Goal: Task Accomplishment & Management: Use online tool/utility

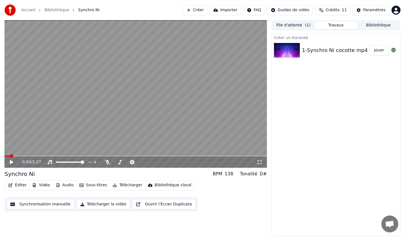
click at [10, 162] on icon at bounding box center [11, 162] width 3 height 4
click at [14, 186] on button "Éditer" at bounding box center [17, 186] width 23 height 8
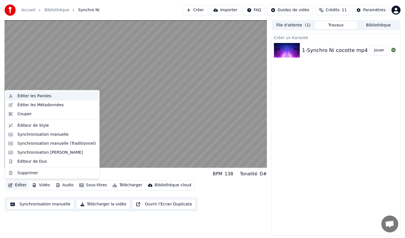
click at [27, 97] on div "Éditer les Paroles" at bounding box center [34, 96] width 34 height 6
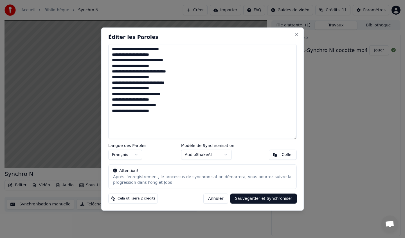
click at [224, 200] on button "Annuler" at bounding box center [216, 199] width 25 height 10
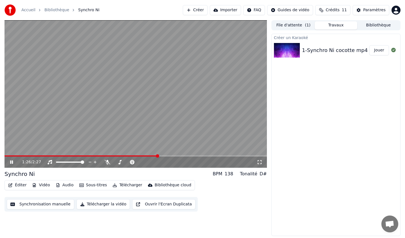
click at [12, 166] on div "1:26 / 2:27" at bounding box center [136, 162] width 263 height 11
click at [12, 163] on icon at bounding box center [11, 162] width 3 height 3
click at [16, 184] on button "Éditer" at bounding box center [17, 186] width 23 height 8
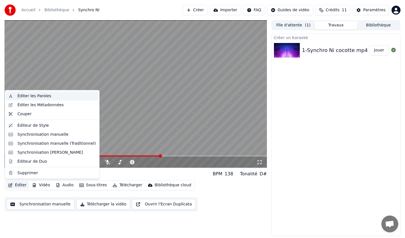
click at [46, 100] on div "Éditer les Paroles" at bounding box center [52, 96] width 92 height 9
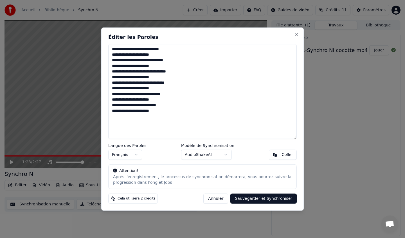
click at [217, 200] on button "Annuler" at bounding box center [216, 199] width 25 height 10
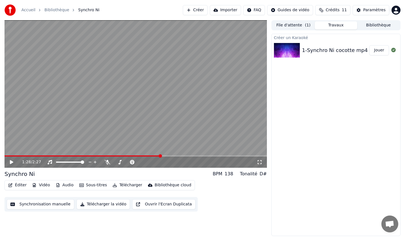
click at [122, 115] on video at bounding box center [136, 94] width 263 height 148
click at [329, 52] on div "1-Synchro Ni cocotte mp4" at bounding box center [335, 50] width 66 height 8
click at [61, 204] on button "Synchronisation manuelle" at bounding box center [41, 205] width 68 height 10
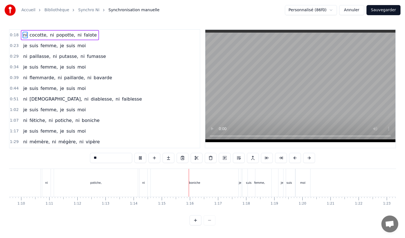
scroll to position [0, 1965]
click at [229, 179] on div "boniche" at bounding box center [188, 183] width 88 height 28
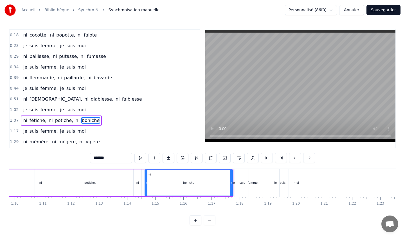
scroll to position [10, 0]
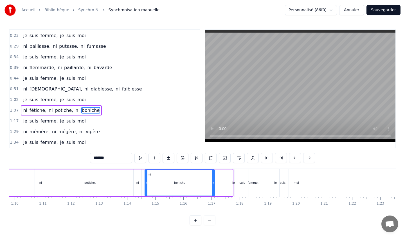
drag, startPoint x: 232, startPoint y: 179, endPoint x: 215, endPoint y: 177, distance: 17.6
click at [215, 177] on div at bounding box center [213, 183] width 2 height 26
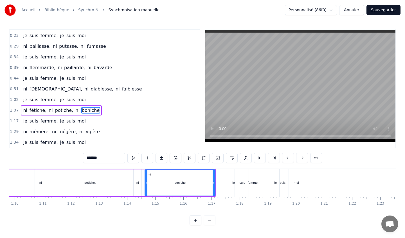
click at [128, 178] on div "potiche," at bounding box center [90, 183] width 84 height 27
type input "********"
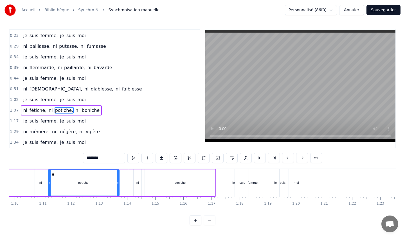
drag, startPoint x: 130, startPoint y: 179, endPoint x: 117, endPoint y: 178, distance: 12.8
click at [117, 178] on div at bounding box center [118, 183] width 2 height 26
click at [215, 180] on div "ni fétiche, ni potiche, ni boniche" at bounding box center [77, 183] width 278 height 28
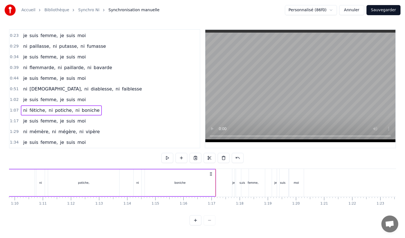
click at [216, 182] on div at bounding box center [216, 183] width 0 height 28
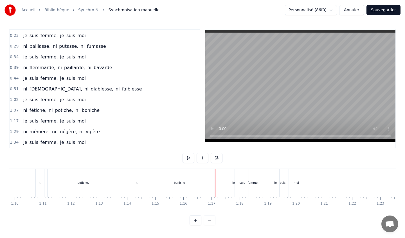
click at [215, 182] on div at bounding box center [215, 183] width 0 height 28
click at [188, 182] on div "boniche" at bounding box center [179, 183] width 70 height 28
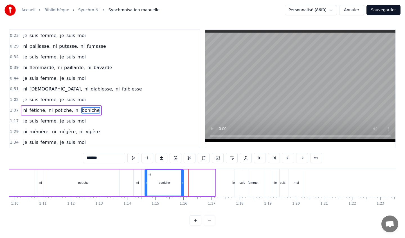
drag, startPoint x: 215, startPoint y: 181, endPoint x: 183, endPoint y: 181, distance: 31.5
click at [183, 181] on icon at bounding box center [182, 183] width 2 height 5
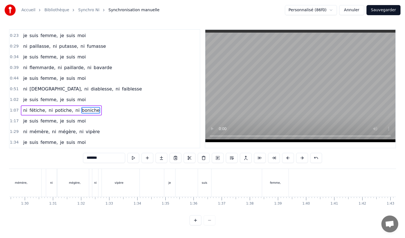
scroll to position [0, 2580]
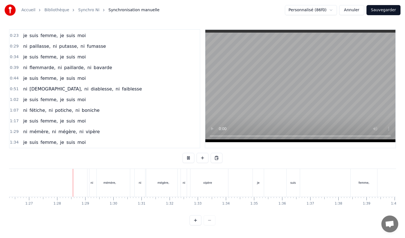
scroll to position [0, 2449]
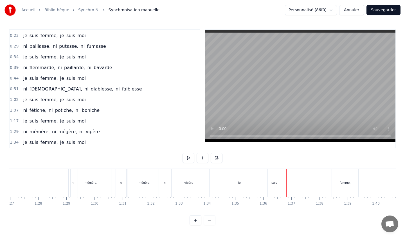
click at [279, 112] on video at bounding box center [301, 86] width 190 height 113
drag, startPoint x: 275, startPoint y: 178, endPoint x: 250, endPoint y: 179, distance: 24.5
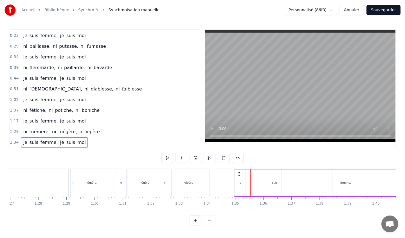
click at [275, 182] on div "suis" at bounding box center [275, 183] width 6 height 4
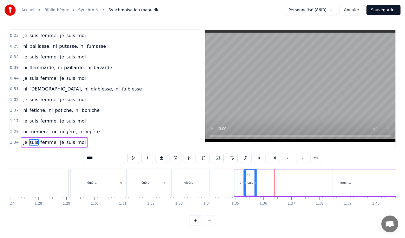
drag, startPoint x: 273, startPoint y: 173, endPoint x: 248, endPoint y: 173, distance: 24.8
click at [248, 173] on icon at bounding box center [248, 175] width 5 height 5
click at [347, 180] on div "femme," at bounding box center [346, 183] width 26 height 27
type input "******"
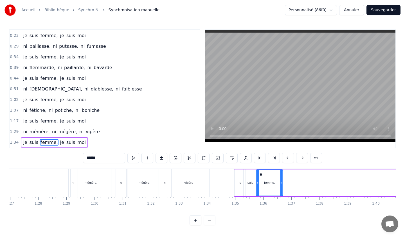
drag, startPoint x: 337, startPoint y: 173, endPoint x: 261, endPoint y: 168, distance: 76.5
click at [261, 168] on div "0:18 ni cocotte, ni popotte, ni falote 0:23 je suis femme, je suis moi 0:29 ni …" at bounding box center [202, 127] width 387 height 197
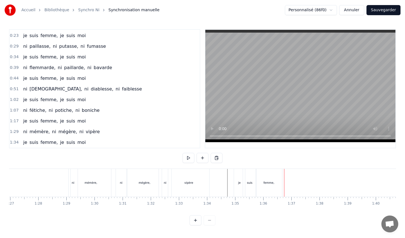
click at [240, 177] on div "je" at bounding box center [239, 183] width 11 height 28
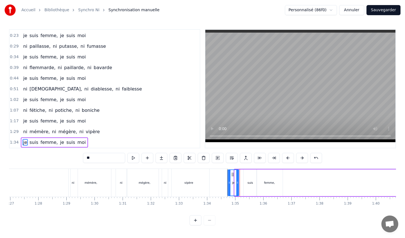
drag, startPoint x: 238, startPoint y: 174, endPoint x: 232, endPoint y: 173, distance: 6.3
click at [232, 173] on icon at bounding box center [233, 175] width 5 height 5
click at [248, 174] on div "suis" at bounding box center [250, 183] width 13 height 27
type input "****"
click at [257, 177] on div "suis" at bounding box center [251, 183] width 14 height 27
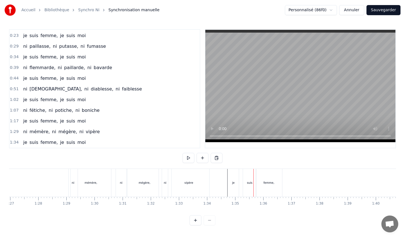
click at [248, 183] on div "suis" at bounding box center [250, 183] width 6 height 4
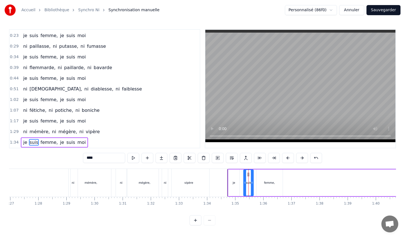
drag, startPoint x: 256, startPoint y: 183, endPoint x: 252, endPoint y: 182, distance: 3.4
click at [252, 182] on icon at bounding box center [252, 183] width 2 height 5
drag, startPoint x: 247, startPoint y: 174, endPoint x: 242, endPoint y: 174, distance: 5.6
click at [242, 174] on icon at bounding box center [243, 175] width 5 height 5
click at [264, 180] on div "femme," at bounding box center [270, 183] width 26 height 27
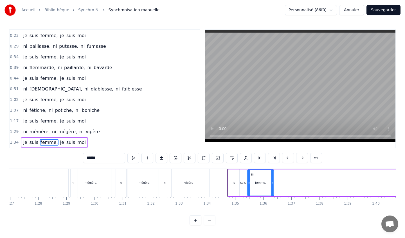
drag, startPoint x: 261, startPoint y: 173, endPoint x: 252, endPoint y: 174, distance: 9.0
click at [252, 173] on icon at bounding box center [252, 175] width 5 height 5
drag, startPoint x: 272, startPoint y: 182, endPoint x: 261, endPoint y: 181, distance: 11.6
click at [261, 181] on icon at bounding box center [261, 183] width 2 height 5
click at [60, 142] on span "je" at bounding box center [62, 142] width 5 height 6
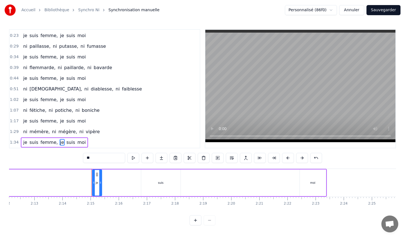
scroll to position [0, 3774]
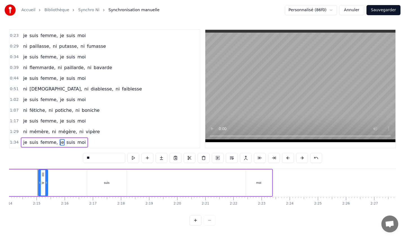
click at [111, 184] on div "suis" at bounding box center [106, 183] width 39 height 27
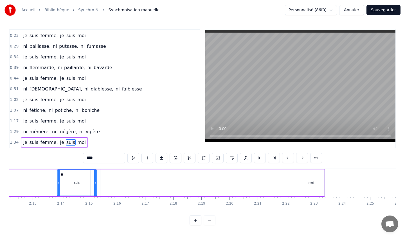
scroll to position [0, 3704]
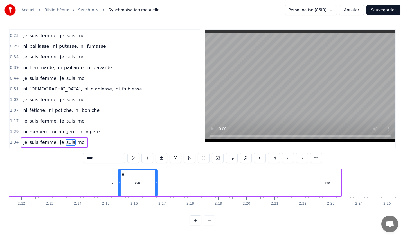
drag, startPoint x: 91, startPoint y: 174, endPoint x: 122, endPoint y: 172, distance: 31.3
click at [122, 173] on icon at bounding box center [123, 175] width 5 height 5
drag, startPoint x: 156, startPoint y: 183, endPoint x: 135, endPoint y: 180, distance: 21.3
click at [135, 180] on div at bounding box center [135, 183] width 2 height 26
click at [327, 173] on div "moi" at bounding box center [328, 183] width 26 height 27
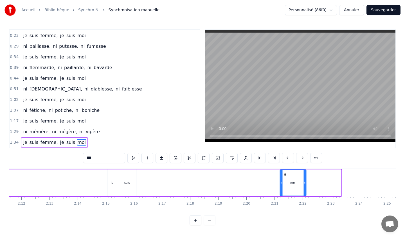
drag, startPoint x: 320, startPoint y: 174, endPoint x: 139, endPoint y: 173, distance: 180.8
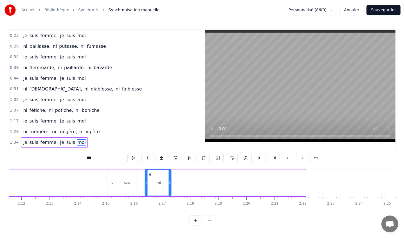
drag, startPoint x: 284, startPoint y: 175, endPoint x: 150, endPoint y: 177, distance: 134.0
click at [150, 177] on div "moi" at bounding box center [159, 183] width 26 height 26
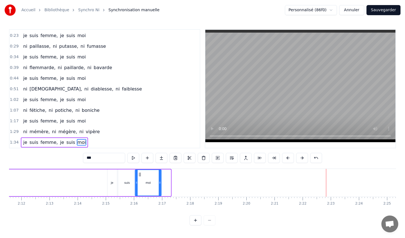
drag, startPoint x: 150, startPoint y: 175, endPoint x: 141, endPoint y: 175, distance: 8.5
click at [141, 175] on circle at bounding box center [141, 175] width 0 height 0
drag, startPoint x: 161, startPoint y: 183, endPoint x: 151, endPoint y: 183, distance: 9.6
click at [151, 183] on icon at bounding box center [151, 183] width 2 height 5
click at [113, 188] on div "je" at bounding box center [113, 183] width 10 height 27
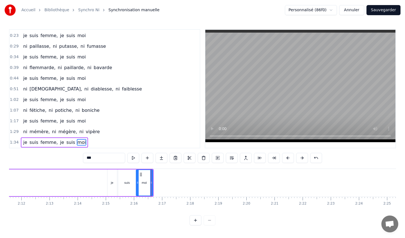
type input "**"
click at [119, 174] on div "suis" at bounding box center [127, 183] width 18 height 27
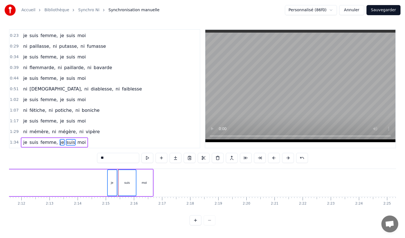
click at [144, 175] on div "moi" at bounding box center [144, 183] width 17 height 27
drag, startPoint x: 108, startPoint y: 173, endPoint x: 81, endPoint y: 175, distance: 26.6
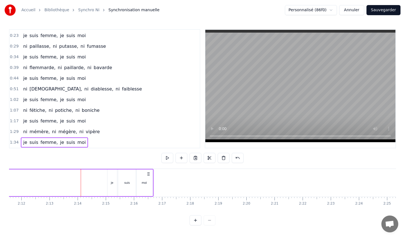
click at [148, 173] on icon at bounding box center [148, 174] width 5 height 5
drag, startPoint x: 114, startPoint y: 182, endPoint x: 35, endPoint y: 188, distance: 79.6
drag, startPoint x: 113, startPoint y: 184, endPoint x: 48, endPoint y: 180, distance: 64.6
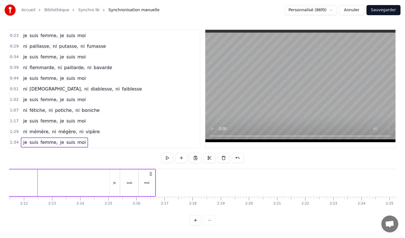
click at [115, 180] on div "je" at bounding box center [115, 183] width 10 height 27
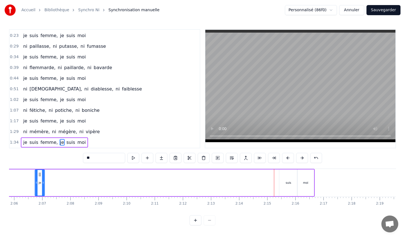
scroll to position [0, 3521]
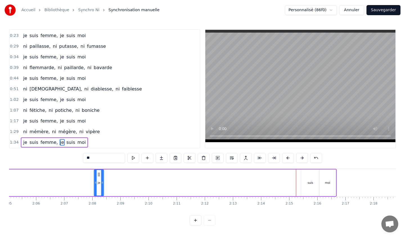
drag, startPoint x: 115, startPoint y: 174, endPoint x: 100, endPoint y: 176, distance: 15.6
click at [100, 175] on icon at bounding box center [99, 175] width 5 height 5
click at [308, 181] on div "suis" at bounding box center [311, 183] width 6 height 4
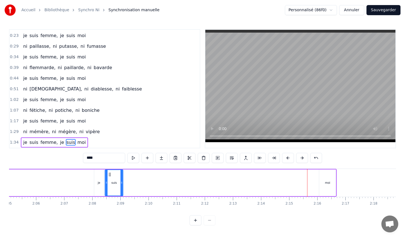
drag, startPoint x: 306, startPoint y: 174, endPoint x: 110, endPoint y: 182, distance: 196.7
click at [110, 182] on div "suis" at bounding box center [114, 183] width 17 height 26
click at [326, 182] on div "moi" at bounding box center [327, 183] width 5 height 4
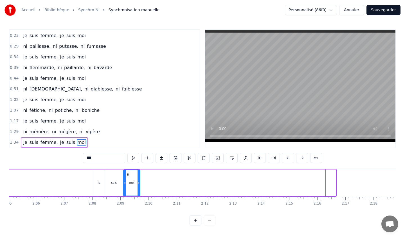
drag, startPoint x: 324, startPoint y: 175, endPoint x: 128, endPoint y: 186, distance: 196.1
click at [128, 186] on div "moi" at bounding box center [132, 183] width 16 height 26
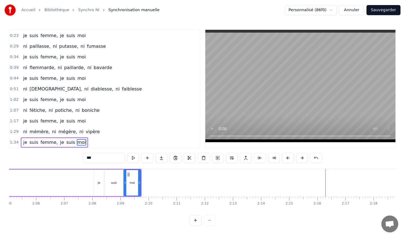
click at [97, 179] on div "je" at bounding box center [99, 183] width 10 height 27
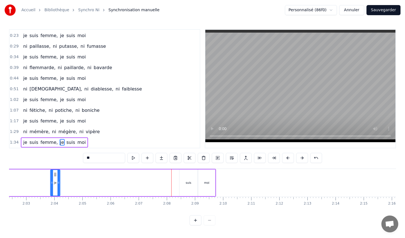
drag, startPoint x: 99, startPoint y: 174, endPoint x: 53, endPoint y: 175, distance: 46.2
click at [53, 175] on div "je" at bounding box center [55, 183] width 9 height 26
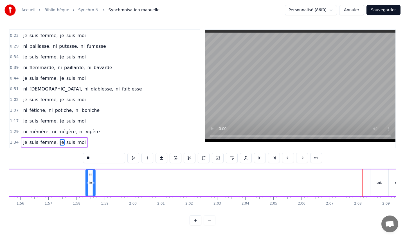
drag, startPoint x: 57, startPoint y: 174, endPoint x: 72, endPoint y: 175, distance: 14.4
click at [88, 175] on icon at bounding box center [90, 175] width 5 height 5
click at [387, 176] on div "suis" at bounding box center [382, 183] width 18 height 27
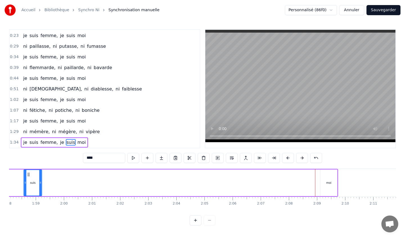
scroll to position [0, 3274]
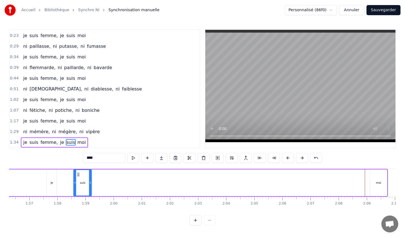
drag, startPoint x: 291, startPoint y: 174, endPoint x: 48, endPoint y: 183, distance: 243.4
click at [74, 183] on div "suis" at bounding box center [82, 183] width 17 height 26
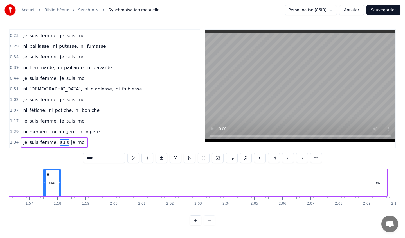
click at [378, 179] on div "moi" at bounding box center [379, 183] width 17 height 27
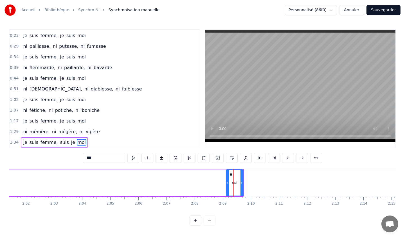
scroll to position [0, 3415]
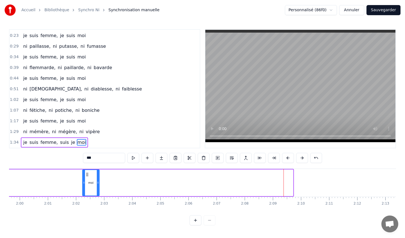
drag, startPoint x: 235, startPoint y: 174, endPoint x: 51, endPoint y: 177, distance: 183.6
click at [85, 177] on icon at bounding box center [87, 175] width 5 height 5
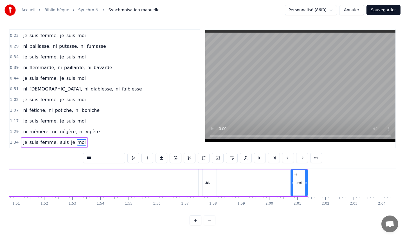
scroll to position [0, 3105]
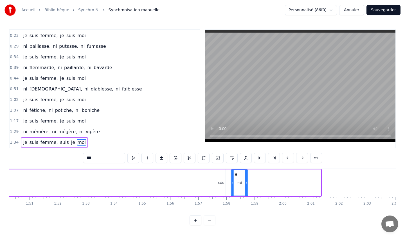
drag, startPoint x: 309, startPoint y: 174, endPoint x: 236, endPoint y: 172, distance: 73.2
click at [236, 172] on div "moi" at bounding box center [239, 183] width 16 height 26
click at [221, 175] on div "je" at bounding box center [221, 183] width 10 height 27
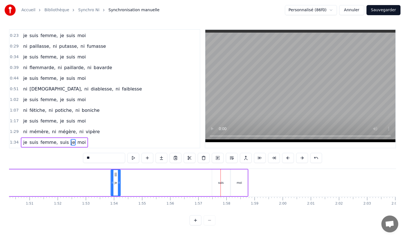
drag, startPoint x: 221, startPoint y: 175, endPoint x: 116, endPoint y: 174, distance: 104.7
click at [116, 174] on icon at bounding box center [115, 175] width 5 height 5
click at [242, 177] on div "moi" at bounding box center [239, 183] width 17 height 27
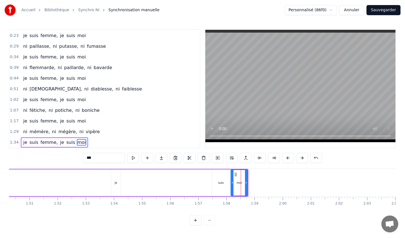
click at [222, 180] on div "suis" at bounding box center [221, 183] width 18 height 27
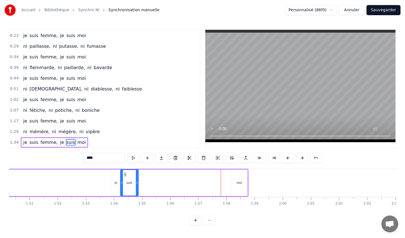
drag, startPoint x: 217, startPoint y: 174, endPoint x: 125, endPoint y: 172, distance: 91.8
click at [125, 172] on div "suis" at bounding box center [129, 183] width 17 height 26
click at [241, 181] on div "moi" at bounding box center [239, 183] width 5 height 4
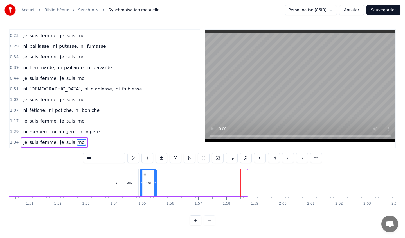
drag, startPoint x: 235, startPoint y: 175, endPoint x: 144, endPoint y: 173, distance: 91.0
click at [144, 173] on icon at bounding box center [145, 175] width 5 height 5
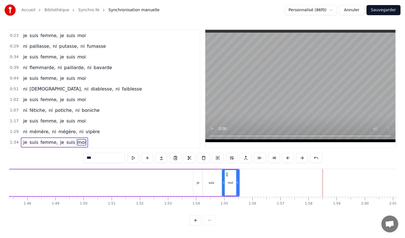
scroll to position [0, 3002]
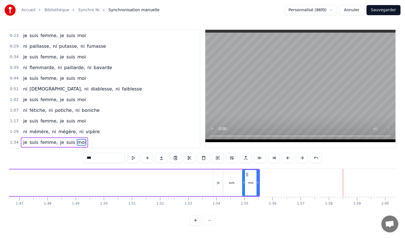
click at [219, 176] on div "je" at bounding box center [219, 183] width 10 height 27
type input "**"
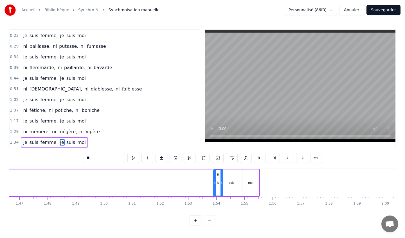
drag, startPoint x: 218, startPoint y: 175, endPoint x: 106, endPoint y: 174, distance: 112.4
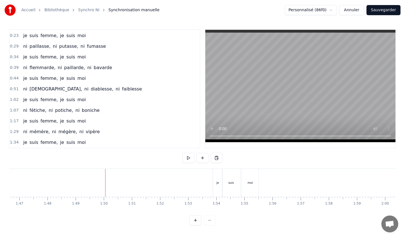
click at [217, 175] on div "je" at bounding box center [218, 183] width 10 height 28
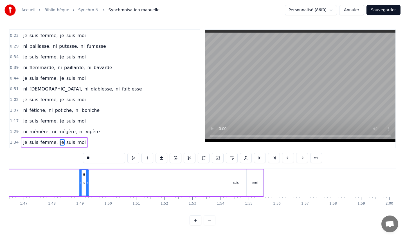
scroll to position [0, 2995]
drag, startPoint x: 218, startPoint y: 175, endPoint x: 83, endPoint y: 173, distance: 134.9
click at [84, 173] on icon at bounding box center [86, 175] width 5 height 5
click at [240, 178] on div "suis" at bounding box center [239, 183] width 18 height 27
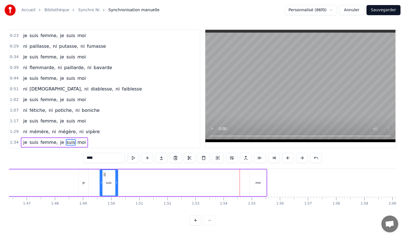
drag, startPoint x: 235, startPoint y: 173, endPoint x: 101, endPoint y: 173, distance: 133.7
click at [102, 173] on icon at bounding box center [104, 175] width 5 height 5
click at [256, 184] on div "moi" at bounding box center [258, 183] width 5 height 4
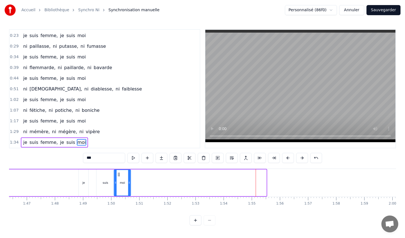
drag, startPoint x: 255, startPoint y: 174, endPoint x: 119, endPoint y: 179, distance: 135.8
click at [119, 179] on div "moi" at bounding box center [123, 183] width 16 height 26
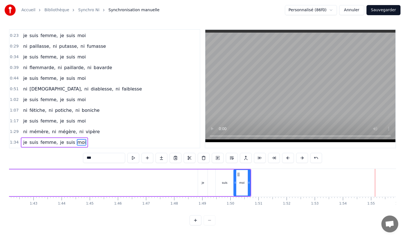
scroll to position [0, 2866]
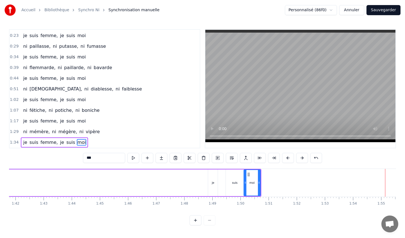
click at [213, 174] on div "je" at bounding box center [213, 183] width 10 height 27
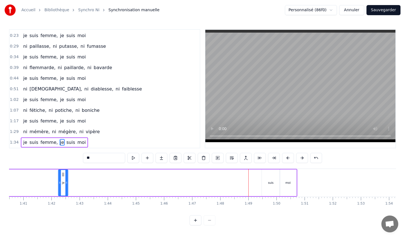
drag, startPoint x: 213, startPoint y: 173, endPoint x: 58, endPoint y: 171, distance: 154.9
click at [59, 171] on div "je" at bounding box center [63, 183] width 9 height 26
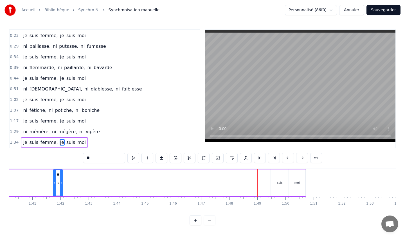
click at [278, 176] on div "suis" at bounding box center [280, 183] width 18 height 27
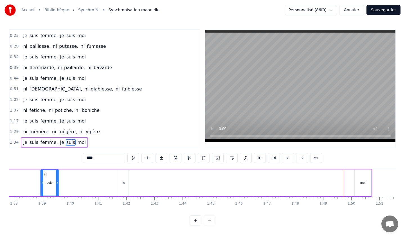
scroll to position [0, 2734]
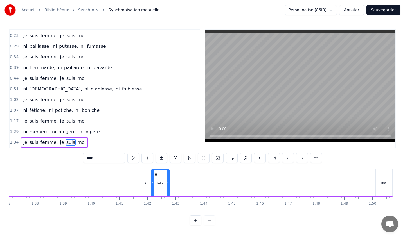
drag, startPoint x: 276, startPoint y: 173, endPoint x: 156, endPoint y: 178, distance: 119.5
click at [156, 178] on div "suis" at bounding box center [160, 183] width 17 height 26
click at [383, 177] on div "moi" at bounding box center [384, 183] width 17 height 27
type input "***"
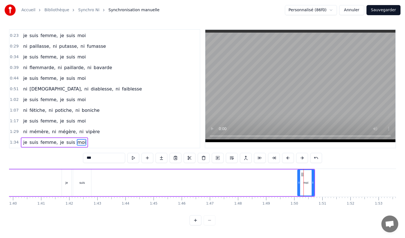
scroll to position [0, 2808]
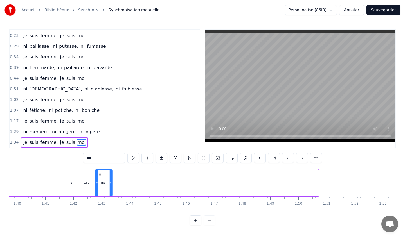
drag, startPoint x: 306, startPoint y: 173, endPoint x: 100, endPoint y: 175, distance: 206.1
click at [100, 175] on icon at bounding box center [100, 175] width 5 height 5
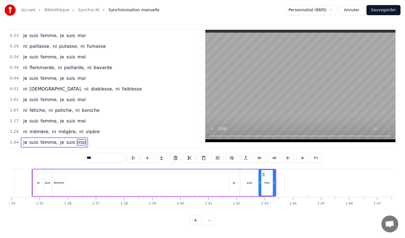
scroll to position [0, 2644]
drag, startPoint x: 235, startPoint y: 182, endPoint x: 139, endPoint y: 179, distance: 96.9
click at [138, 179] on div "je suis femme, je suis moi" at bounding box center [155, 183] width 244 height 28
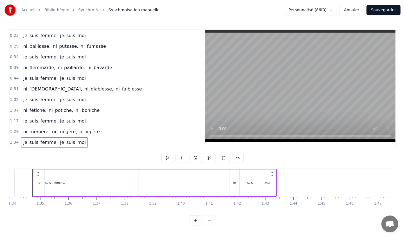
click at [238, 175] on div "je" at bounding box center [235, 183] width 10 height 27
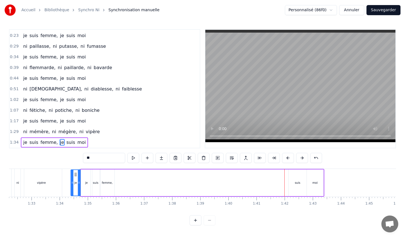
scroll to position [0, 2596]
drag, startPoint x: 235, startPoint y: 174, endPoint x: 121, endPoint y: 178, distance: 114.4
click at [121, 178] on div "je" at bounding box center [120, 183] width 9 height 26
click at [298, 175] on div "suis" at bounding box center [298, 183] width 18 height 27
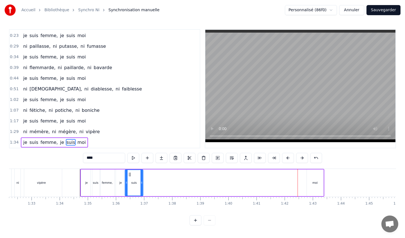
drag, startPoint x: 294, startPoint y: 174, endPoint x: 130, endPoint y: 173, distance: 163.6
click at [130, 173] on icon at bounding box center [130, 175] width 5 height 5
click at [314, 186] on div "moi" at bounding box center [315, 183] width 17 height 27
type input "***"
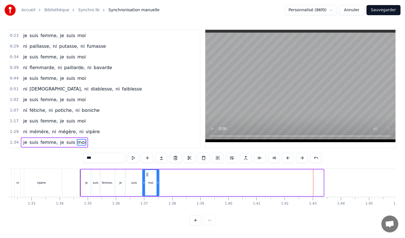
drag, startPoint x: 312, startPoint y: 174, endPoint x: 148, endPoint y: 175, distance: 163.9
click at [148, 175] on icon at bounding box center [147, 175] width 5 height 5
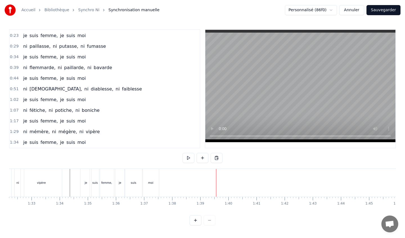
click at [140, 184] on div "suis" at bounding box center [134, 183] width 18 height 28
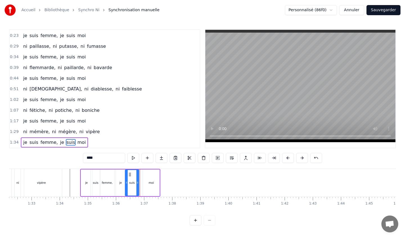
drag, startPoint x: 141, startPoint y: 182, endPoint x: 137, endPoint y: 182, distance: 4.2
click at [137, 182] on icon at bounding box center [138, 183] width 2 height 5
click at [151, 182] on div "moi" at bounding box center [151, 183] width 5 height 4
type input "***"
drag, startPoint x: 157, startPoint y: 182, endPoint x: 153, endPoint y: 182, distance: 4.8
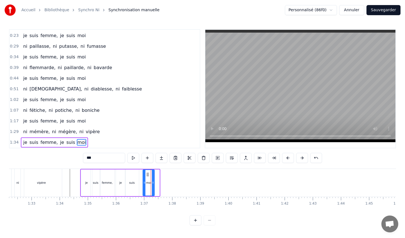
click at [153, 182] on icon at bounding box center [153, 183] width 2 height 5
drag, startPoint x: 148, startPoint y: 174, endPoint x: 144, endPoint y: 175, distance: 3.2
click at [144, 175] on icon at bounding box center [144, 175] width 5 height 5
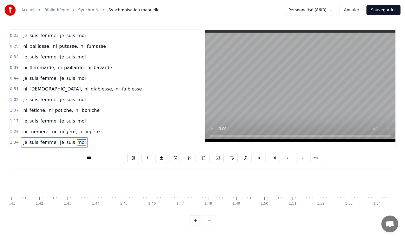
scroll to position [0, 2843]
click at [238, 86] on video at bounding box center [301, 86] width 190 height 113
click at [86, 6] on div "Accueil Bibliothèque Synchro Ni Synchronisation manuelle" at bounding box center [82, 10] width 155 height 11
click at [86, 11] on link "Synchro Ni" at bounding box center [88, 10] width 21 height 6
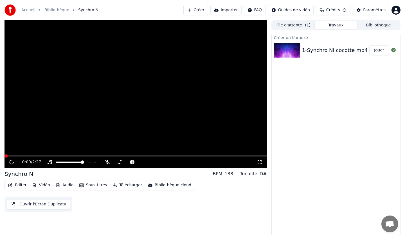
click at [86, 11] on div "Accueil Bibliothèque Synchro Ni Créer Importer FAQ Guides de vidéo Crédits Para…" at bounding box center [202, 10] width 405 height 20
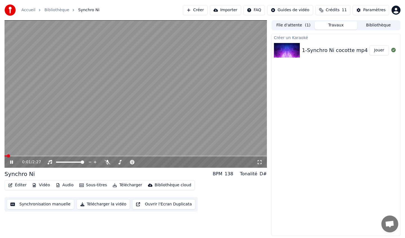
click at [28, 175] on div "Synchro Ni" at bounding box center [20, 174] width 30 height 8
click at [84, 10] on span "Synchro Ni" at bounding box center [88, 10] width 21 height 6
click at [112, 55] on video at bounding box center [136, 94] width 263 height 148
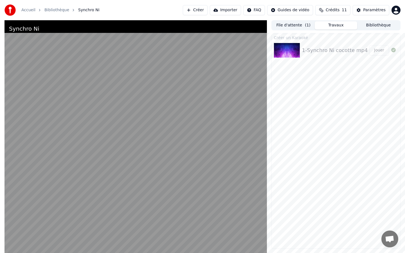
click at [112, 70] on video at bounding box center [136, 146] width 263 height 253
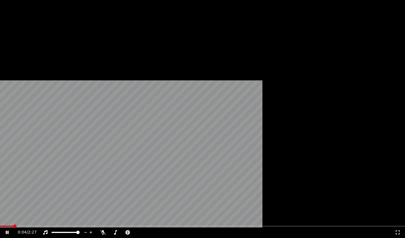
click at [12, 231] on icon at bounding box center [11, 233] width 13 height 5
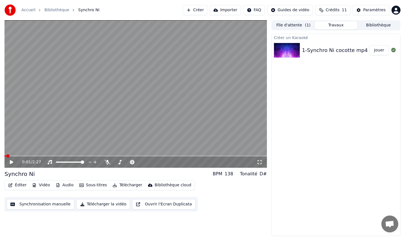
click at [6, 156] on span at bounding box center [7, 156] width 3 height 3
click at [12, 163] on icon at bounding box center [15, 162] width 13 height 5
click at [12, 163] on icon at bounding box center [11, 162] width 3 height 3
click at [160, 204] on button "Ouvrir l'Ecran Duplicata" at bounding box center [163, 205] width 63 height 10
click at [90, 206] on button "Télécharger la vidéo" at bounding box center [104, 205] width 54 height 10
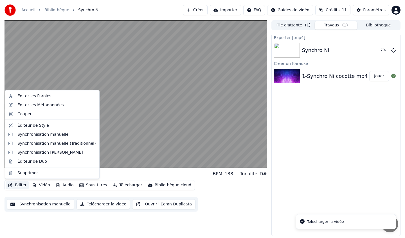
click at [16, 186] on button "Éditer" at bounding box center [17, 186] width 23 height 8
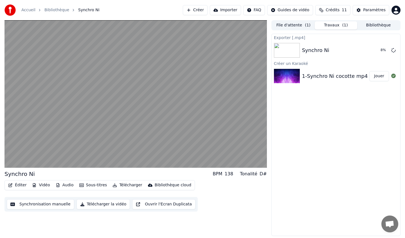
click at [273, 209] on div "Exporter [.mp4] Synchro Ni 8 % Créer un Karaoké 1-Synchro Ni cocotte mp4 Jouer" at bounding box center [336, 135] width 129 height 203
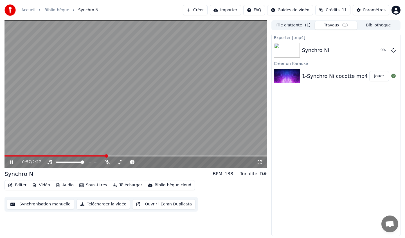
click at [13, 163] on icon at bounding box center [15, 162] width 13 height 5
click at [49, 205] on button "Synchronisation manuelle" at bounding box center [41, 205] width 68 height 10
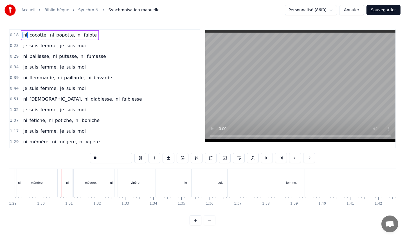
scroll to position [0, 2508]
drag, startPoint x: 284, startPoint y: 180, endPoint x: 247, endPoint y: 176, distance: 37.3
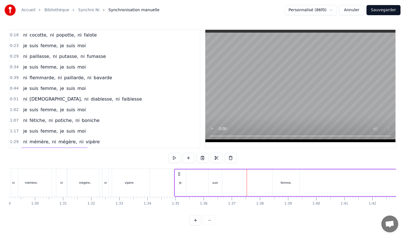
click at [217, 179] on div "suis" at bounding box center [215, 183] width 13 height 27
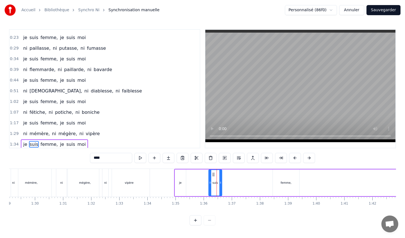
scroll to position [10, 0]
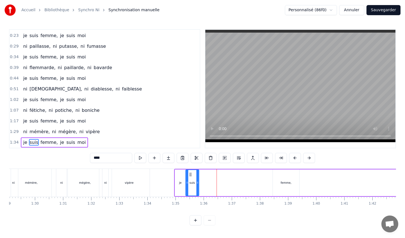
drag, startPoint x: 213, startPoint y: 174, endPoint x: 190, endPoint y: 174, distance: 22.8
click at [190, 174] on icon at bounding box center [190, 175] width 5 height 5
click at [279, 170] on div "femme," at bounding box center [286, 183] width 27 height 27
type input "******"
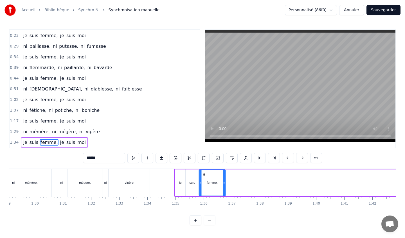
drag, startPoint x: 277, startPoint y: 173, endPoint x: 203, endPoint y: 176, distance: 73.8
click at [203, 176] on icon at bounding box center [204, 175] width 5 height 5
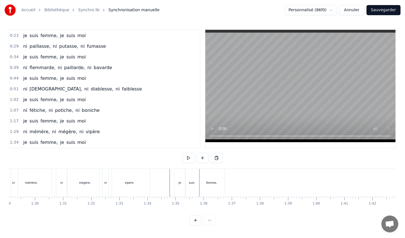
click at [150, 171] on div "vipère" at bounding box center [129, 183] width 42 height 28
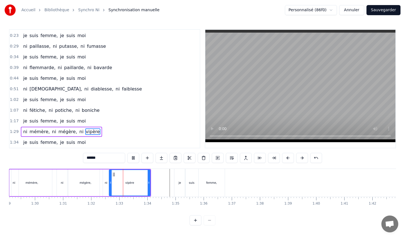
click at [176, 175] on div "je" at bounding box center [180, 183] width 11 height 28
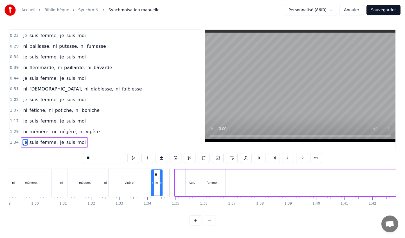
drag, startPoint x: 180, startPoint y: 174, endPoint x: 156, endPoint y: 173, distance: 23.7
click at [156, 173] on icon at bounding box center [156, 175] width 5 height 5
click at [191, 175] on div "suis" at bounding box center [192, 183] width 13 height 27
type input "****"
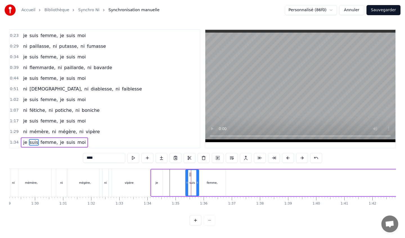
drag, startPoint x: 191, startPoint y: 174, endPoint x: 163, endPoint y: 173, distance: 27.6
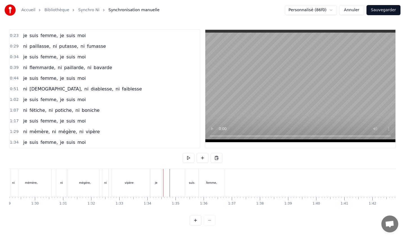
click at [191, 173] on div "suis" at bounding box center [191, 183] width 13 height 28
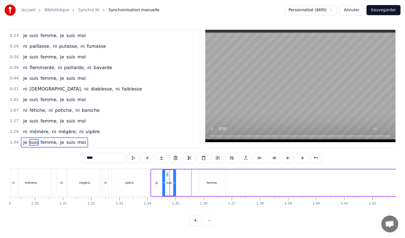
drag, startPoint x: 190, startPoint y: 173, endPoint x: 167, endPoint y: 174, distance: 23.1
click at [167, 174] on icon at bounding box center [167, 175] width 5 height 5
click at [209, 179] on div "femme," at bounding box center [212, 183] width 26 height 27
type input "******"
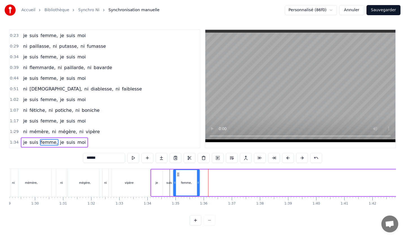
drag, startPoint x: 204, startPoint y: 173, endPoint x: 178, endPoint y: 174, distance: 25.3
click at [178, 174] on icon at bounding box center [178, 175] width 5 height 5
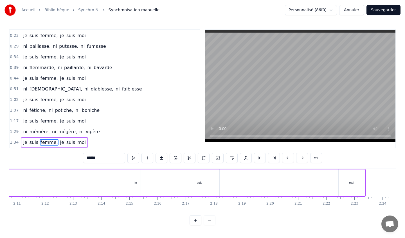
scroll to position [0, 3679]
drag, startPoint x: 204, startPoint y: 178, endPoint x: 174, endPoint y: 177, distance: 29.6
click at [193, 180] on div "suis" at bounding box center [201, 183] width 39 height 27
drag, startPoint x: 220, startPoint y: 182, endPoint x: 194, endPoint y: 177, distance: 26.4
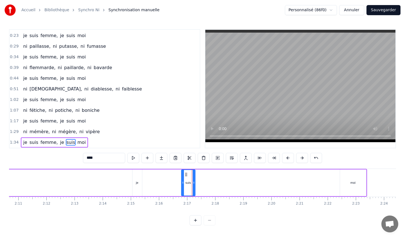
click at [194, 177] on div at bounding box center [194, 183] width 2 height 26
drag, startPoint x: 186, startPoint y: 173, endPoint x: 147, endPoint y: 172, distance: 39.2
click at [147, 172] on div "suis" at bounding box center [149, 183] width 13 height 26
click at [351, 177] on div "moi" at bounding box center [353, 183] width 26 height 27
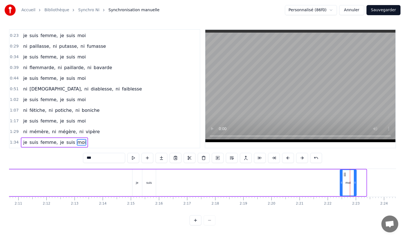
drag, startPoint x: 365, startPoint y: 184, endPoint x: 354, endPoint y: 181, distance: 11.8
click at [354, 181] on icon at bounding box center [355, 183] width 2 height 5
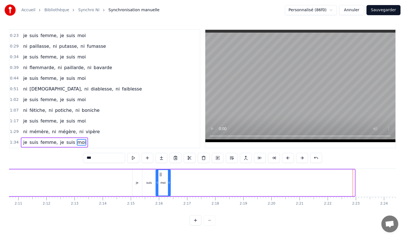
drag, startPoint x: 345, startPoint y: 174, endPoint x: 160, endPoint y: 181, distance: 184.9
click at [160, 181] on div "moi" at bounding box center [163, 183] width 14 height 26
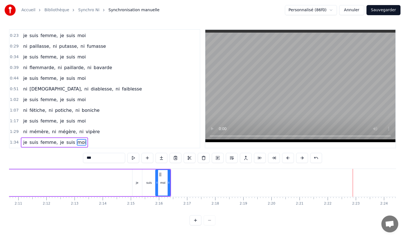
click at [135, 181] on div "je" at bounding box center [138, 183] width 10 height 27
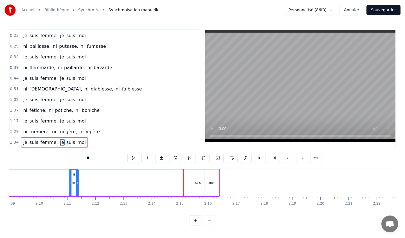
drag, startPoint x: 138, startPoint y: 174, endPoint x: 52, endPoint y: 176, distance: 86.2
click at [72, 176] on icon at bounding box center [74, 175] width 5 height 5
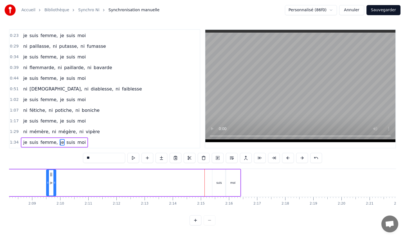
click at [216, 175] on div "suis" at bounding box center [220, 183] width 14 height 27
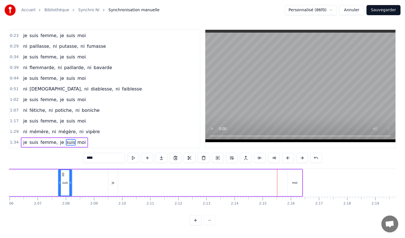
scroll to position [0, 3538]
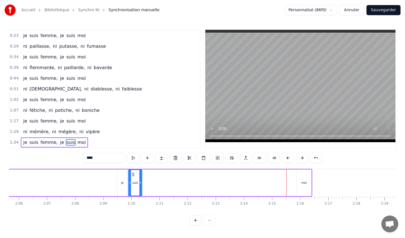
drag, startPoint x: 217, startPoint y: 175, endPoint x: 134, endPoint y: 183, distance: 83.4
click at [134, 183] on div "suis" at bounding box center [135, 183] width 13 height 26
click at [303, 174] on div "moi" at bounding box center [304, 183] width 15 height 27
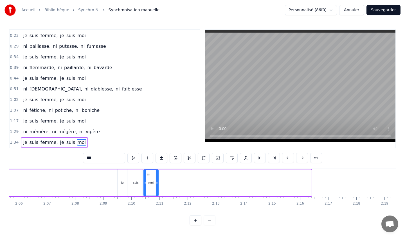
drag, startPoint x: 302, startPoint y: 174, endPoint x: 149, endPoint y: 171, distance: 153.2
click at [149, 171] on div "moi" at bounding box center [151, 183] width 14 height 26
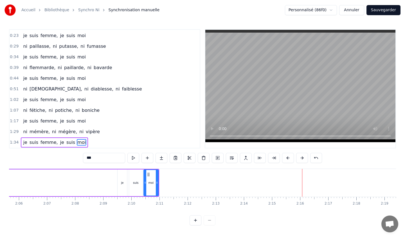
click at [124, 175] on div "je" at bounding box center [123, 183] width 10 height 27
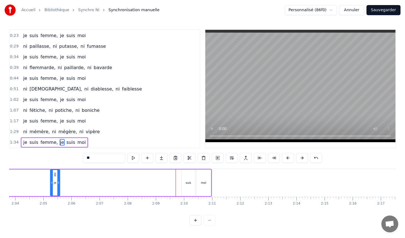
drag, startPoint x: 122, startPoint y: 174, endPoint x: 43, endPoint y: 175, distance: 79.1
click at [51, 175] on div "je" at bounding box center [55, 183] width 9 height 26
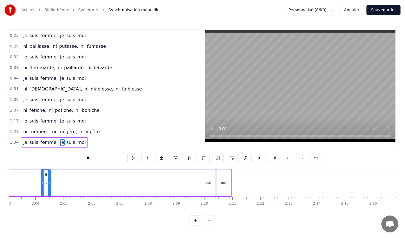
click at [210, 175] on div "suis" at bounding box center [209, 183] width 14 height 27
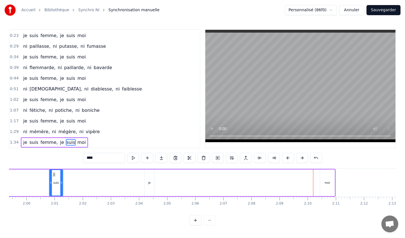
scroll to position [0, 3358]
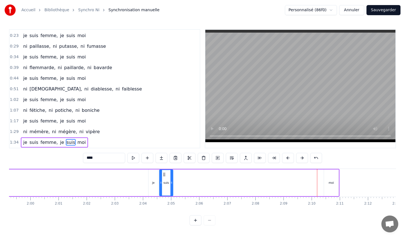
drag, startPoint x: 207, startPoint y: 174, endPoint x: 164, endPoint y: 179, distance: 42.8
click at [164, 179] on div "suis" at bounding box center [166, 183] width 13 height 26
click at [334, 177] on div "moi" at bounding box center [331, 183] width 15 height 27
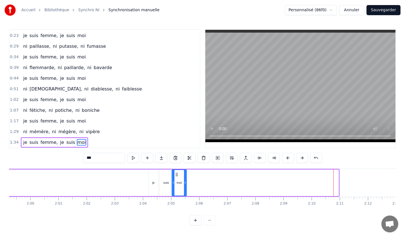
drag, startPoint x: 330, startPoint y: 174, endPoint x: 178, endPoint y: 173, distance: 152.3
click at [178, 173] on icon at bounding box center [177, 175] width 5 height 5
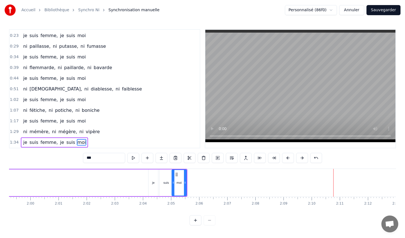
click at [151, 178] on div "je" at bounding box center [154, 183] width 10 height 27
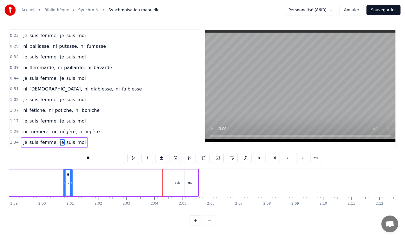
drag, startPoint x: 154, startPoint y: 175, endPoint x: 64, endPoint y: 172, distance: 90.1
click at [66, 173] on icon at bounding box center [68, 175] width 5 height 5
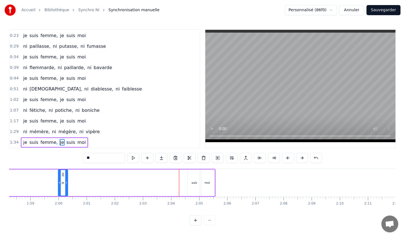
click at [195, 182] on div "suis" at bounding box center [195, 183] width 6 height 4
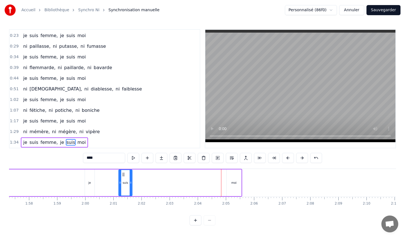
scroll to position [0, 3301]
drag, startPoint x: 193, startPoint y: 174, endPoint x: 103, endPoint y: 175, distance: 89.8
click at [103, 175] on icon at bounding box center [103, 175] width 5 height 5
click at [235, 182] on div "moi" at bounding box center [235, 183] width 5 height 4
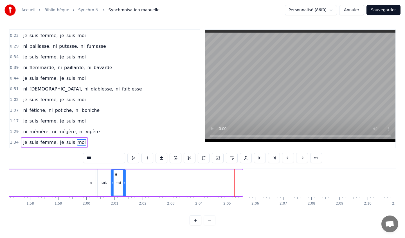
drag, startPoint x: 233, startPoint y: 174, endPoint x: 116, endPoint y: 172, distance: 117.2
click at [116, 173] on icon at bounding box center [115, 175] width 5 height 5
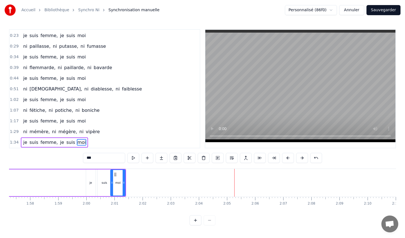
click at [91, 181] on div "je" at bounding box center [91, 183] width 3 height 4
type input "**"
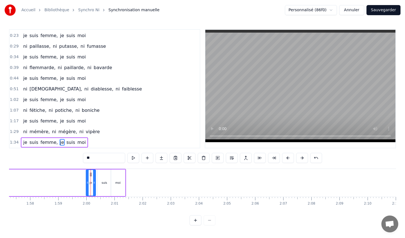
drag, startPoint x: 90, startPoint y: 175, endPoint x: 35, endPoint y: 174, distance: 55.5
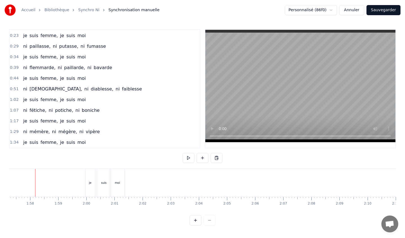
scroll to position [0, 3299]
click at [95, 175] on div "je" at bounding box center [93, 183] width 10 height 28
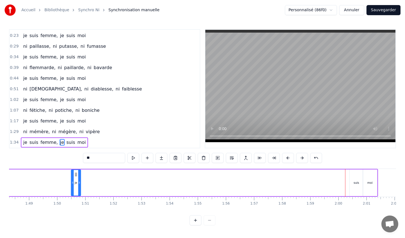
scroll to position [0, 3045]
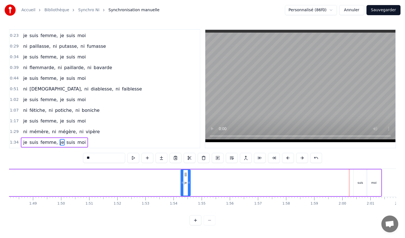
drag, startPoint x: 93, startPoint y: 174, endPoint x: 186, endPoint y: 183, distance: 92.8
click at [186, 183] on div "je" at bounding box center [185, 183] width 9 height 26
drag, startPoint x: 184, startPoint y: 175, endPoint x: 104, endPoint y: 177, distance: 80.6
click at [104, 177] on div "je" at bounding box center [104, 183] width 9 height 26
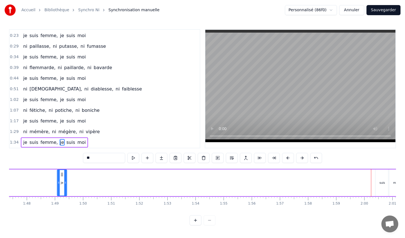
scroll to position [0, 3008]
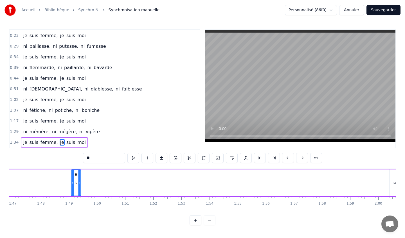
drag, startPoint x: 104, startPoint y: 173, endPoint x: 71, endPoint y: 173, distance: 33.2
click at [74, 173] on icon at bounding box center [76, 175] width 5 height 5
drag, startPoint x: 394, startPoint y: 184, endPoint x: 178, endPoint y: 191, distance: 215.8
click at [178, 191] on div "je suis femme, je suis moi" at bounding box center [35, 183] width 769 height 28
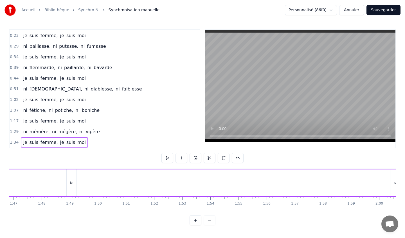
click at [394, 177] on div "suis" at bounding box center [398, 183] width 14 height 27
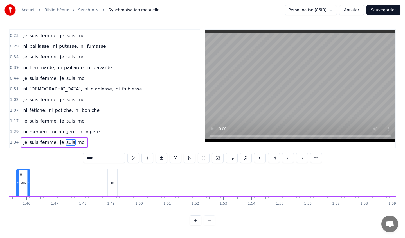
scroll to position [0, 2930]
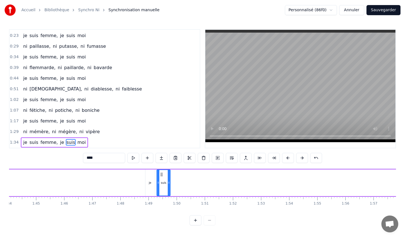
drag, startPoint x: 260, startPoint y: 174, endPoint x: 162, endPoint y: 175, distance: 98.0
click at [162, 175] on icon at bounding box center [162, 175] width 5 height 5
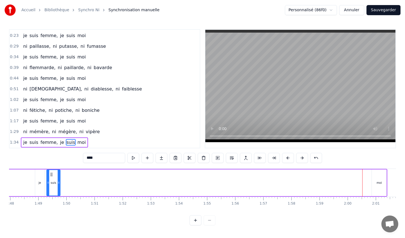
scroll to position [0, 3047]
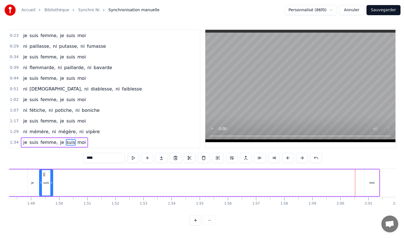
click at [373, 175] on div "moi" at bounding box center [372, 183] width 15 height 27
type input "***"
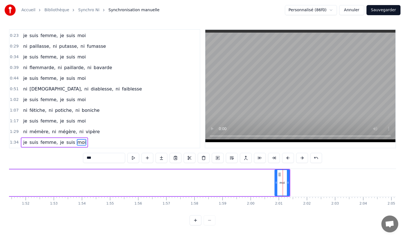
scroll to position [0, 3130]
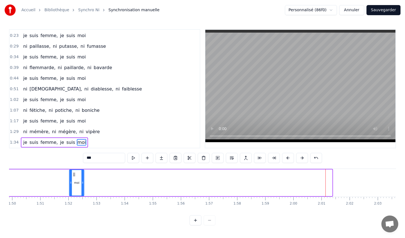
drag, startPoint x: 287, startPoint y: 174, endPoint x: 52, endPoint y: 179, distance: 234.9
click at [70, 179] on div "moi" at bounding box center [77, 183] width 14 height 26
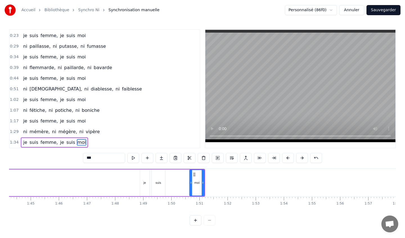
scroll to position [0, 2924]
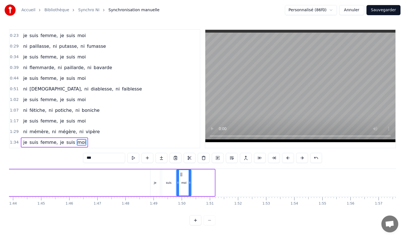
drag, startPoint x: 205, startPoint y: 173, endPoint x: 181, endPoint y: 172, distance: 23.7
click at [181, 172] on div "moi" at bounding box center [184, 183] width 14 height 26
drag, startPoint x: 158, startPoint y: 172, endPoint x: 66, endPoint y: 180, distance: 91.6
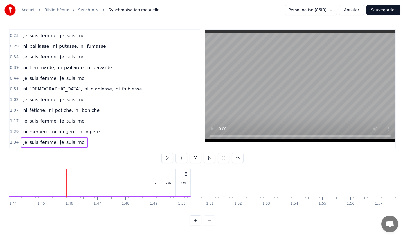
click at [156, 185] on div "je" at bounding box center [156, 183] width 10 height 27
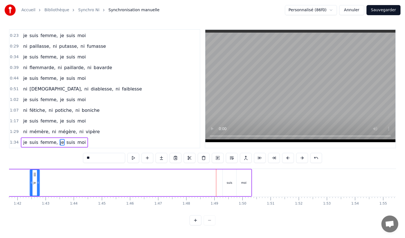
drag, startPoint x: 155, startPoint y: 173, endPoint x: 22, endPoint y: 178, distance: 132.4
click at [30, 178] on div "je" at bounding box center [34, 183] width 9 height 26
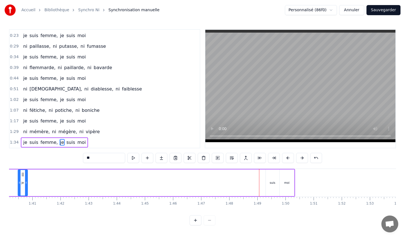
click at [273, 180] on div "suis" at bounding box center [273, 183] width 14 height 27
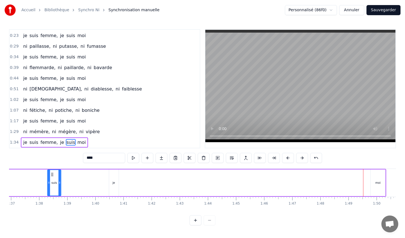
scroll to position [0, 2720]
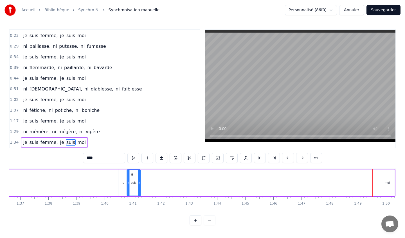
drag, startPoint x: 270, startPoint y: 173, endPoint x: 131, endPoint y: 191, distance: 140.0
click at [131, 191] on div "suis" at bounding box center [133, 183] width 13 height 26
click at [387, 174] on div "moi" at bounding box center [387, 183] width 15 height 27
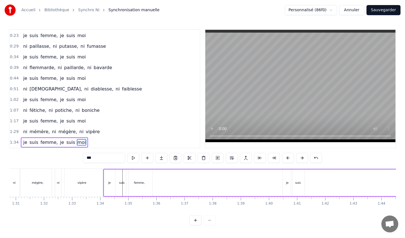
scroll to position [0, 2558]
click at [284, 180] on div "je" at bounding box center [285, 183] width 10 height 27
type input "**"
drag, startPoint x: 284, startPoint y: 174, endPoint x: 171, endPoint y: 174, distance: 112.3
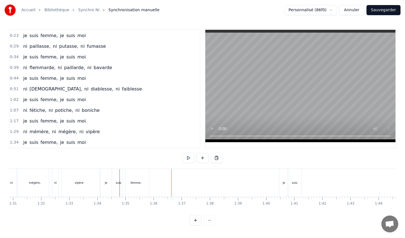
click at [283, 174] on div "je" at bounding box center [285, 183] width 10 height 28
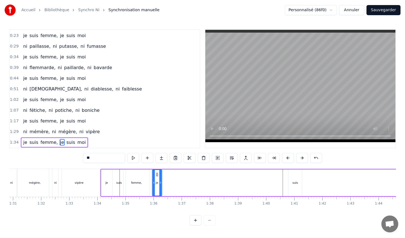
drag, startPoint x: 284, startPoint y: 174, endPoint x: 157, endPoint y: 175, distance: 127.8
click at [157, 175] on icon at bounding box center [157, 175] width 5 height 5
click at [293, 181] on div "suis" at bounding box center [296, 183] width 6 height 4
drag, startPoint x: 292, startPoint y: 174, endPoint x: 165, endPoint y: 173, distance: 127.0
click at [165, 173] on icon at bounding box center [166, 175] width 5 height 5
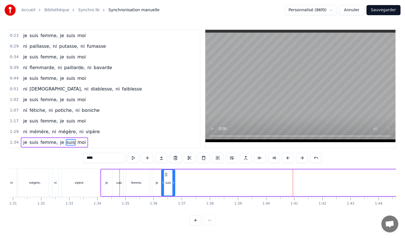
click at [143, 166] on div "0:18 ni cocotte, ni popotte, ni falote 0:23 je suis femme, je suis moi 0:29 ni …" at bounding box center [202, 127] width 387 height 197
click at [143, 175] on div "femme," at bounding box center [137, 183] width 26 height 27
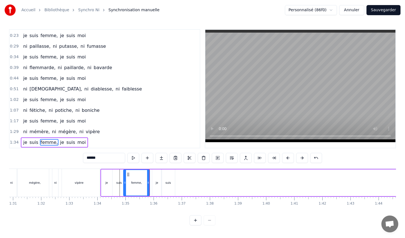
click at [159, 183] on div "je" at bounding box center [157, 183] width 10 height 27
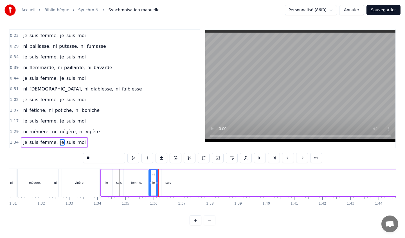
drag, startPoint x: 157, startPoint y: 174, endPoint x: 153, endPoint y: 175, distance: 3.4
click at [153, 175] on icon at bounding box center [153, 175] width 5 height 5
click at [170, 175] on div "suis" at bounding box center [169, 183] width 14 height 27
drag, startPoint x: 166, startPoint y: 173, endPoint x: 162, endPoint y: 173, distance: 3.1
click at [162, 173] on circle at bounding box center [162, 173] width 0 height 0
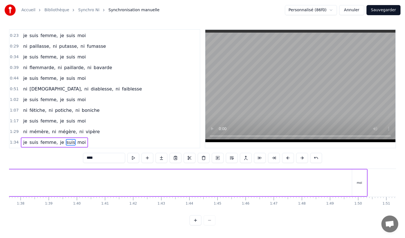
scroll to position [0, 2748]
click at [355, 180] on div "moi" at bounding box center [360, 183] width 15 height 27
drag, startPoint x: 357, startPoint y: 173, endPoint x: 104, endPoint y: 198, distance: 254.0
click at [104, 198] on div "ni cocotte, ni popotte, ni falote je suis femme, je suis moi ni paillasse, ni p…" at bounding box center [202, 190] width 387 height 42
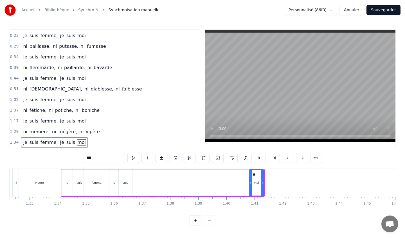
scroll to position [0, 2596]
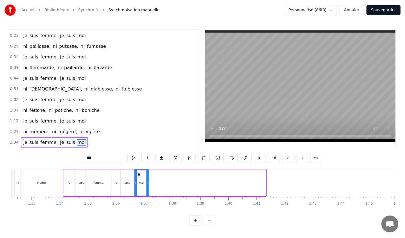
drag, startPoint x: 256, startPoint y: 174, endPoint x: 139, endPoint y: 175, distance: 117.1
click at [139, 175] on icon at bounding box center [139, 175] width 5 height 5
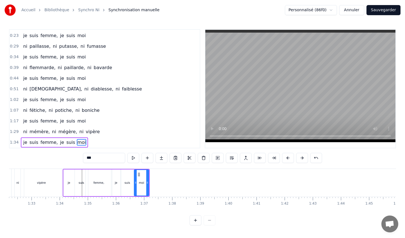
click at [104, 173] on div "femme," at bounding box center [99, 183] width 26 height 27
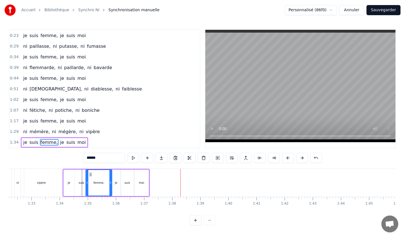
click at [145, 184] on div "moi" at bounding box center [141, 183] width 15 height 27
type input "***"
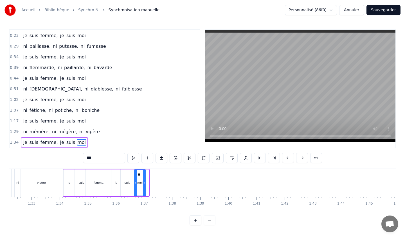
click at [146, 183] on icon at bounding box center [144, 183] width 2 height 5
click at [378, 11] on button "Sauvegarder" at bounding box center [384, 10] width 34 height 10
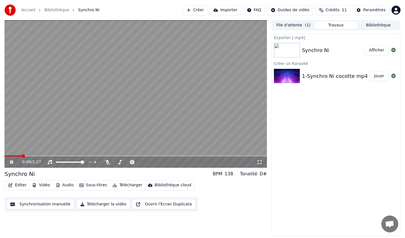
click at [11, 163] on icon at bounding box center [11, 162] width 3 height 3
click at [18, 186] on button "Éditer" at bounding box center [17, 186] width 23 height 8
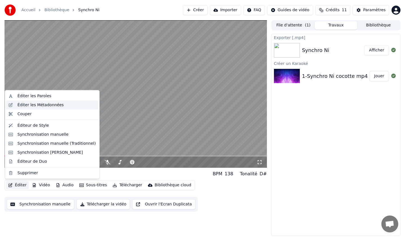
click at [41, 104] on div "Éditer les Métadonnées" at bounding box center [40, 105] width 46 height 6
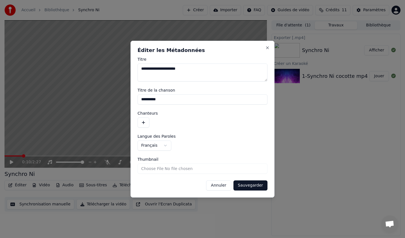
drag, startPoint x: 161, startPoint y: 68, endPoint x: 135, endPoint y: 67, distance: 26.2
click at [135, 67] on div "**********" at bounding box center [203, 119] width 144 height 157
drag, startPoint x: 172, startPoint y: 69, endPoint x: 161, endPoint y: 68, distance: 10.4
click at [161, 68] on textarea "**********" at bounding box center [203, 73] width 130 height 18
type textarea "**********"
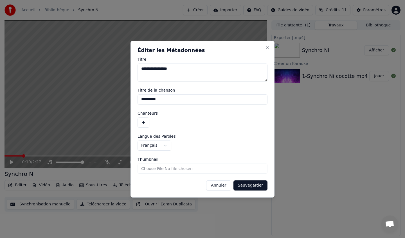
drag, startPoint x: 165, startPoint y: 100, endPoint x: 106, endPoint y: 97, distance: 59.2
click at [106, 97] on body "**********" at bounding box center [202, 119] width 405 height 238
type input "**********"
click at [259, 186] on button "Sauvegarder" at bounding box center [251, 186] width 34 height 10
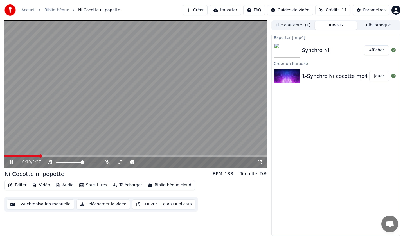
click at [122, 186] on button "Télécharger" at bounding box center [127, 186] width 34 height 8
click at [126, 183] on button "Télécharger" at bounding box center [127, 186] width 34 height 8
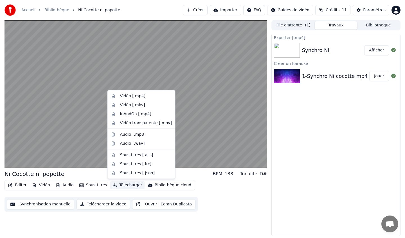
click at [242, 217] on div "Ni Cocotte ni popotte BPM 138 Tonalité D# Éditer Vidéo Audio Sous-titres Téléch…" at bounding box center [136, 128] width 263 height 216
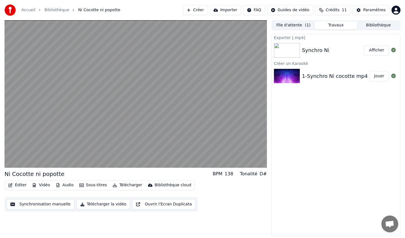
click at [153, 206] on button "Ouvrir l'Ecran Duplicata" at bounding box center [163, 205] width 63 height 10
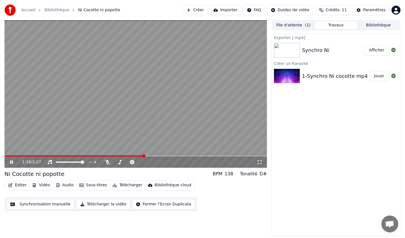
click at [10, 162] on icon at bounding box center [11, 162] width 3 height 3
click at [90, 185] on button "Sous-titres" at bounding box center [93, 186] width 32 height 8
click at [228, 213] on div "1:18 / 2:27 Ni Cocotte ni popotte BPM 138 Tonalité D# Éditer Vidéo Audio Sous-t…" at bounding box center [136, 128] width 263 height 216
click at [98, 205] on button "Télécharger la vidéo" at bounding box center [104, 205] width 54 height 10
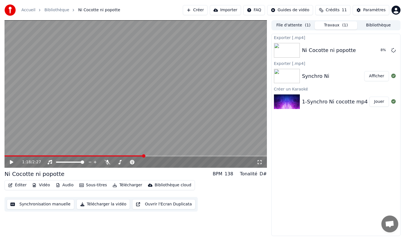
click at [297, 77] on img at bounding box center [287, 76] width 26 height 15
click at [288, 25] on button "File d'attente ( 1 )" at bounding box center [294, 25] width 43 height 8
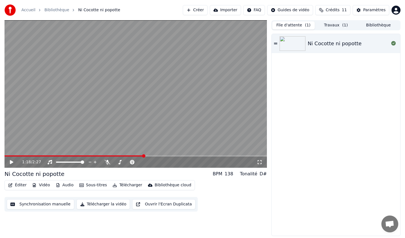
click at [336, 47] on div "Ni Cocotte ni popotte" at bounding box center [335, 44] width 54 height 8
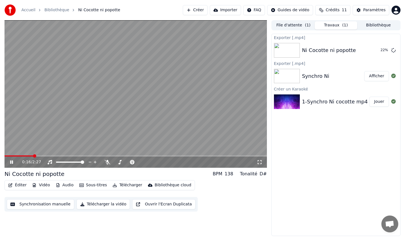
click at [336, 26] on button "Travaux ( 1 )" at bounding box center [336, 25] width 43 height 8
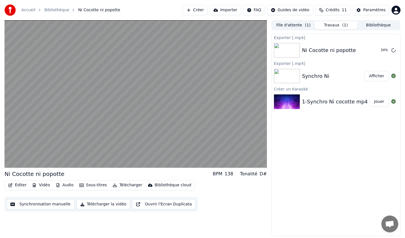
click at [322, 147] on div "Exporter [.mp4] Ni Cocotte ni popotte 34 % Exporter [.mp4] Synchro Ni Afficher …" at bounding box center [336, 135] width 129 height 203
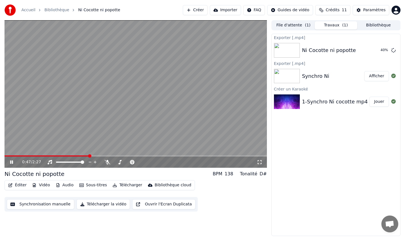
click at [11, 164] on icon at bounding box center [11, 162] width 3 height 3
click at [18, 185] on button "Éditer" at bounding box center [17, 186] width 23 height 8
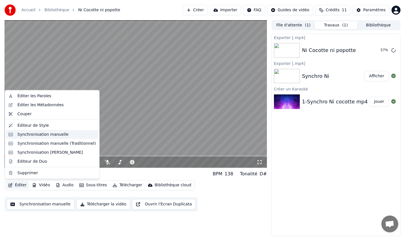
click at [35, 135] on div "Synchronisation manuelle" at bounding box center [42, 135] width 51 height 6
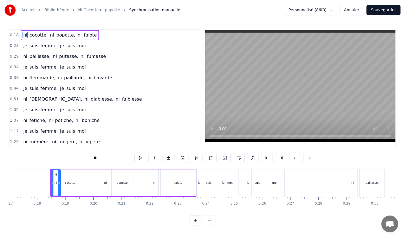
scroll to position [0, 492]
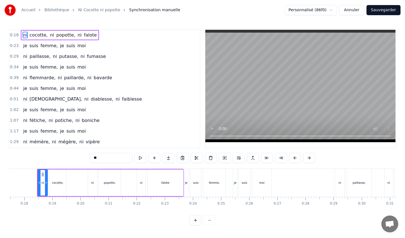
click at [391, 11] on button "Sauvegarder" at bounding box center [384, 10] width 34 height 10
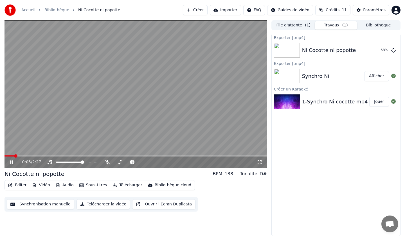
click at [12, 162] on icon at bounding box center [15, 162] width 13 height 5
click at [19, 186] on button "Éditer" at bounding box center [17, 186] width 23 height 8
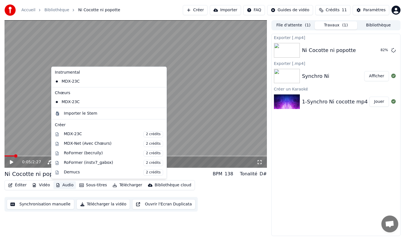
click at [77, 226] on div "0:05 / 2:27 Ni Cocotte ni popotte BPM 138 Tonalité D# Éditer Vidéo Audio Sous-t…" at bounding box center [136, 128] width 263 height 216
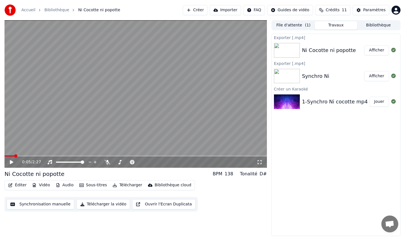
click at [378, 52] on button "Afficher" at bounding box center [377, 50] width 25 height 10
click at [12, 162] on icon at bounding box center [11, 162] width 3 height 4
click at [12, 162] on icon at bounding box center [11, 162] width 3 height 3
click at [41, 206] on button "Synchronisation manuelle" at bounding box center [41, 205] width 68 height 10
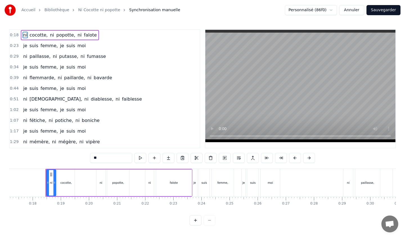
scroll to position [0, 492]
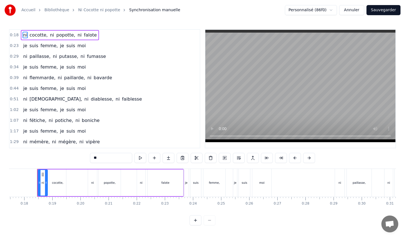
click at [103, 36] on div "0:18 ni cocotte, ni popotte, ni falote" at bounding box center [105, 35] width 190 height 11
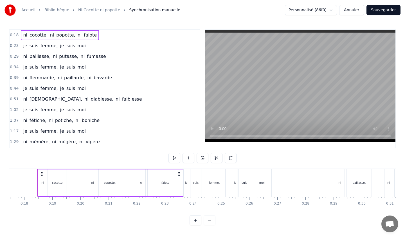
click at [101, 10] on link "Ni Cocotte ni popotte" at bounding box center [99, 10] width 42 height 6
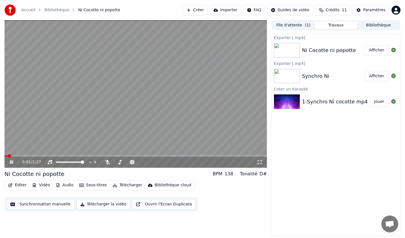
click at [11, 163] on icon at bounding box center [15, 162] width 13 height 5
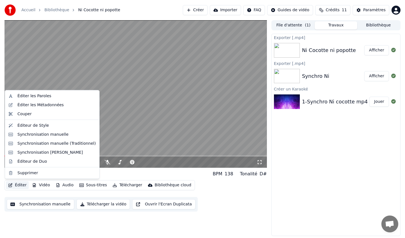
click at [19, 185] on button "Éditer" at bounding box center [17, 186] width 23 height 8
click at [50, 96] on div "Éditer les Paroles" at bounding box center [56, 96] width 79 height 6
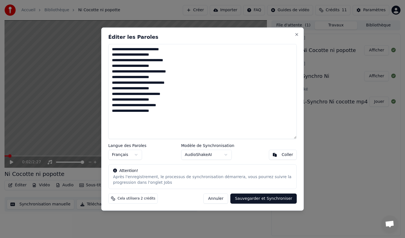
drag, startPoint x: 168, startPoint y: 48, endPoint x: 108, endPoint y: 50, distance: 60.8
click at [108, 50] on div "**********" at bounding box center [202, 119] width 203 height 184
click at [131, 55] on textarea "**********" at bounding box center [202, 91] width 189 height 95
type textarea "**********"
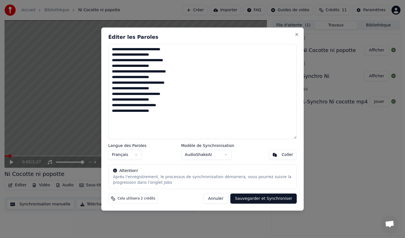
click at [244, 200] on button "Sauvegarder et Synchroniser" at bounding box center [264, 199] width 66 height 10
click at [215, 200] on button "Annuler" at bounding box center [209, 199] width 25 height 10
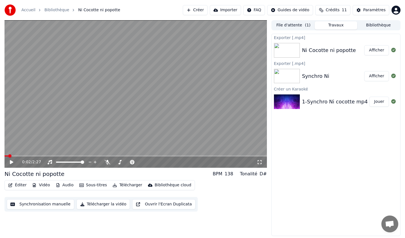
click at [10, 162] on icon at bounding box center [11, 162] width 3 height 4
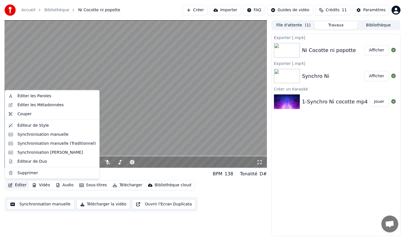
click at [19, 184] on button "Éditer" at bounding box center [17, 186] width 23 height 8
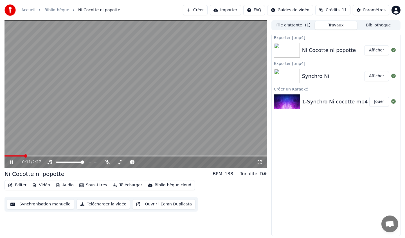
click at [199, 198] on div "Éditer Vidéo Audio Sous-titres Télécharger Bibliothèque cloud Synchronisation m…" at bounding box center [136, 196] width 263 height 32
click at [11, 162] on icon at bounding box center [15, 162] width 13 height 5
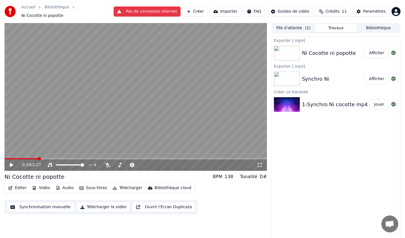
click at [21, 185] on button "Éditer" at bounding box center [17, 188] width 23 height 8
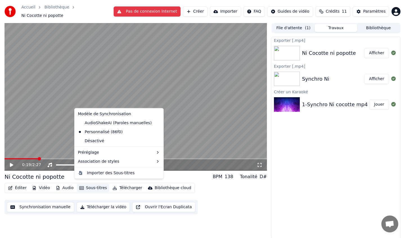
click at [90, 186] on button "Sous-titres" at bounding box center [93, 188] width 32 height 8
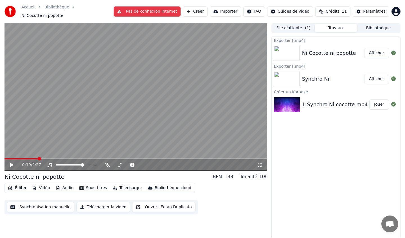
click at [18, 186] on button "Éditer" at bounding box center [17, 188] width 23 height 8
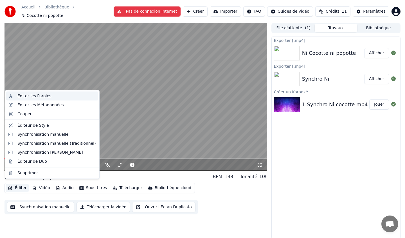
click at [39, 96] on div "Éditer les Paroles" at bounding box center [34, 96] width 34 height 6
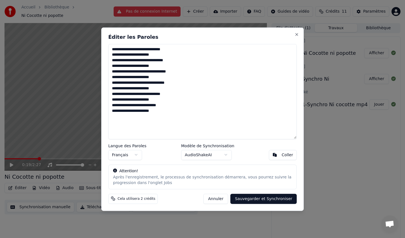
click at [222, 200] on button "Annuler" at bounding box center [216, 199] width 25 height 10
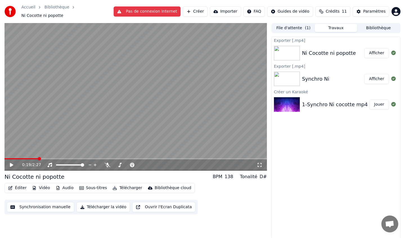
click at [91, 185] on button "Sous-titres" at bounding box center [93, 188] width 32 height 8
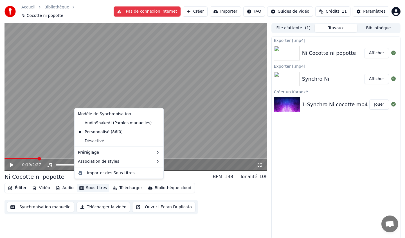
click at [58, 205] on button "Synchronisation manuelle" at bounding box center [41, 207] width 68 height 10
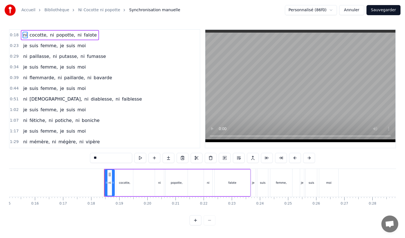
scroll to position [0, 492]
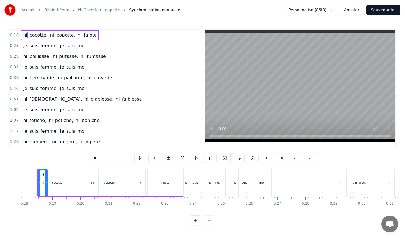
click at [36, 35] on span "cocotte," at bounding box center [38, 35] width 19 height 6
type input "********"
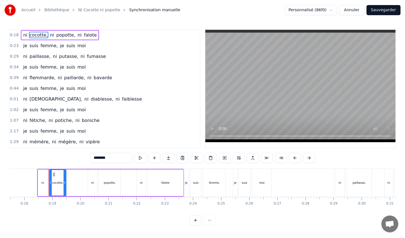
click at [36, 35] on span "cocotte," at bounding box center [38, 35] width 19 height 6
click at [55, 182] on div "cocotte," at bounding box center [57, 183] width 11 height 4
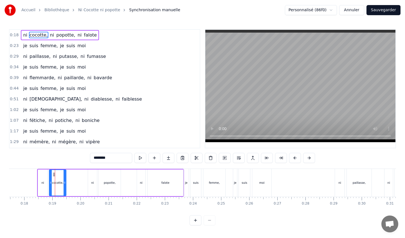
click at [55, 182] on div "cocotte," at bounding box center [57, 183] width 11 height 4
click at [35, 35] on span "cocotte," at bounding box center [38, 35] width 19 height 6
click at [34, 34] on span "cocotte," at bounding box center [38, 35] width 19 height 6
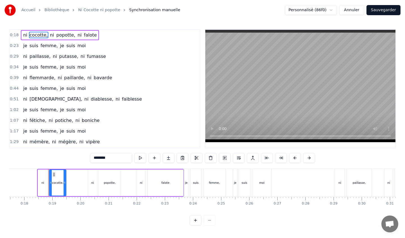
click at [34, 34] on span "cocotte," at bounding box center [38, 35] width 19 height 6
click at [54, 10] on link "Bibliothèque" at bounding box center [56, 10] width 25 height 6
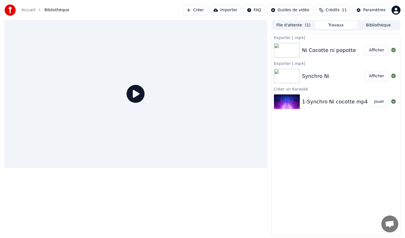
click at [62, 9] on span "Bibliothèque" at bounding box center [56, 10] width 25 height 6
click at [301, 11] on html "Accueil Bibliothèque Créer Importer FAQ Guides de vidéo Crédits 11 Paramètres F…" at bounding box center [202, 119] width 405 height 238
click at [288, 53] on html "Accueil Bibliothèque Créer Importer FAQ Guides de vidéo Crédits 11 Paramètres F…" at bounding box center [202, 119] width 405 height 238
click at [288, 53] on img at bounding box center [287, 50] width 26 height 15
click at [135, 97] on icon at bounding box center [136, 94] width 18 height 18
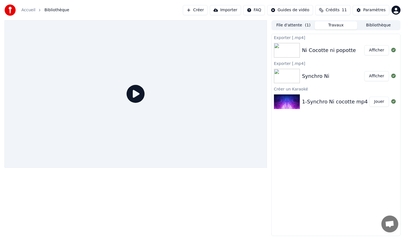
click at [135, 97] on icon at bounding box center [136, 94] width 18 height 18
click at [202, 9] on button "Créer" at bounding box center [195, 10] width 25 height 10
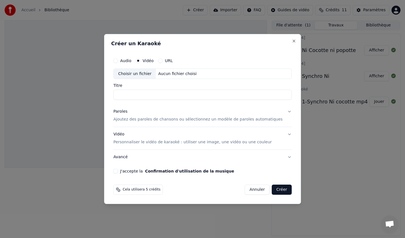
click at [251, 188] on button "Annuler" at bounding box center [257, 190] width 25 height 10
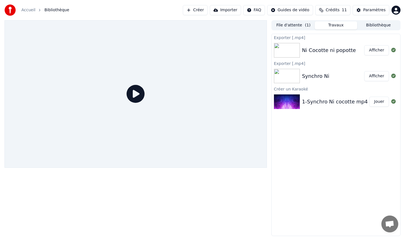
click at [308, 51] on div "Ni Cocotte ni popotte" at bounding box center [329, 50] width 54 height 8
click at [378, 51] on button "Afficher" at bounding box center [377, 50] width 25 height 10
click at [208, 10] on button "Créer" at bounding box center [195, 10] width 25 height 10
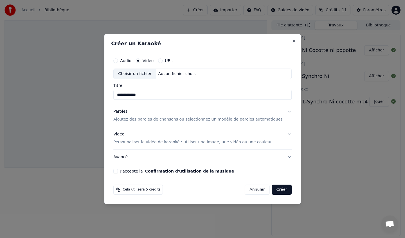
drag, startPoint x: 146, startPoint y: 95, endPoint x: 129, endPoint y: 95, distance: 17.5
click at [129, 95] on input "**********" at bounding box center [202, 95] width 179 height 10
click at [118, 171] on button "J'accepte la Confirmation d'utilisation de la musique" at bounding box center [115, 171] width 5 height 5
click at [275, 192] on button "Créer" at bounding box center [282, 190] width 20 height 10
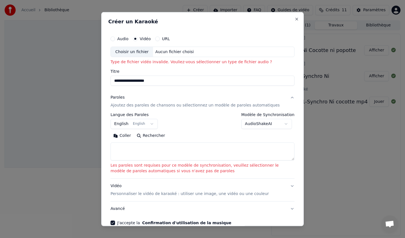
click at [122, 54] on div "Choisir un fichier" at bounding box center [132, 52] width 42 height 10
type input "**********"
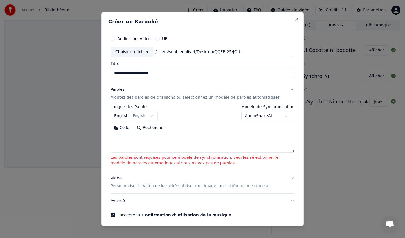
scroll to position [22, 0]
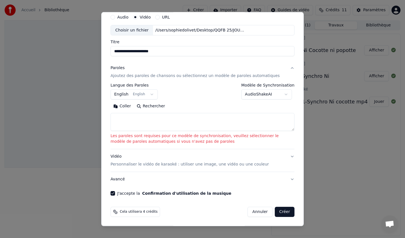
click at [144, 115] on textarea at bounding box center [203, 122] width 184 height 18
paste textarea "**********"
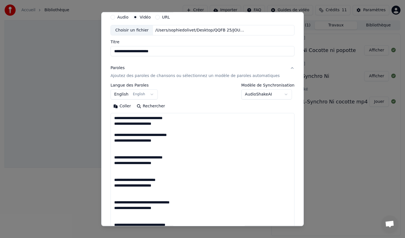
scroll to position [8, 0]
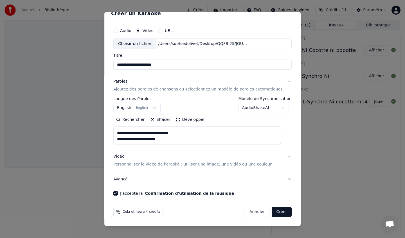
type textarea "**********"
click at [279, 213] on button "Créer" at bounding box center [282, 212] width 20 height 10
select select "**"
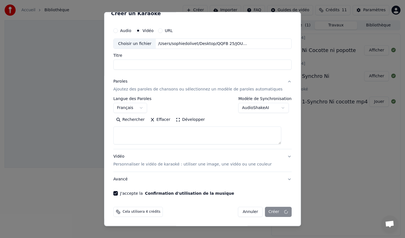
select select
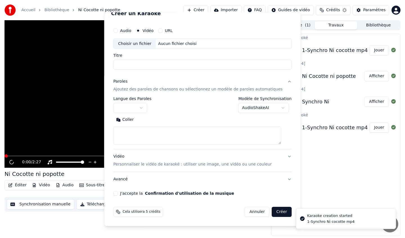
scroll to position [0, 0]
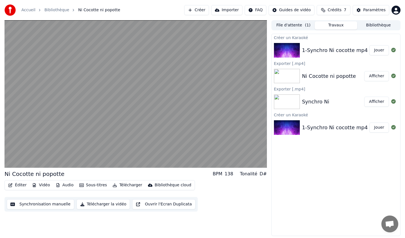
click at [22, 186] on button "Éditer" at bounding box center [17, 186] width 23 height 8
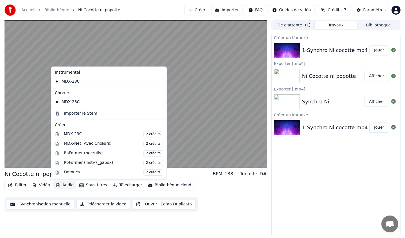
click at [39, 223] on div "Ni Cocotte ni popotte BPM 138 Tonalité D# Éditer Vidéo Audio Sous-titres Téléch…" at bounding box center [136, 128] width 263 height 216
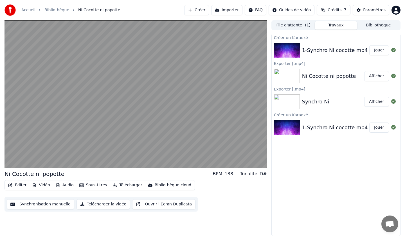
click at [59, 205] on button "Synchronisation manuelle" at bounding box center [41, 205] width 68 height 10
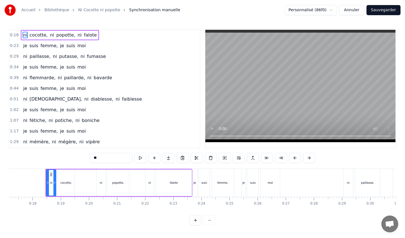
scroll to position [0, 492]
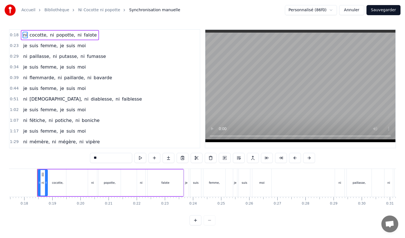
click at [56, 10] on link "Bibliothèque" at bounding box center [56, 10] width 25 height 6
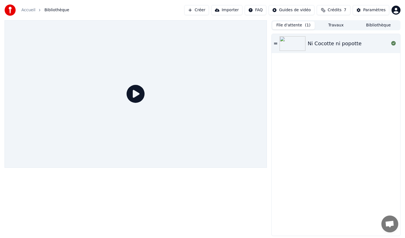
click at [297, 27] on button "File d'attente ( 1 )" at bounding box center [294, 25] width 43 height 8
click at [339, 26] on button "Travaux" at bounding box center [336, 25] width 43 height 8
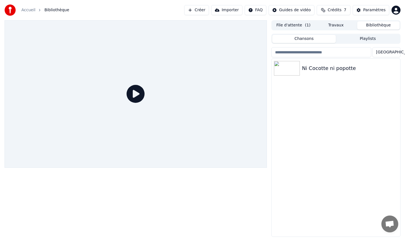
click at [372, 26] on button "Bibliothèque" at bounding box center [379, 25] width 43 height 8
click at [291, 26] on button "File d'attente ( 1 )" at bounding box center [294, 25] width 43 height 8
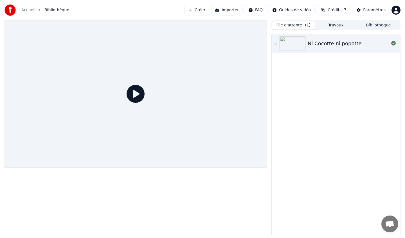
click at [29, 12] on link "Accueil" at bounding box center [28, 10] width 14 height 6
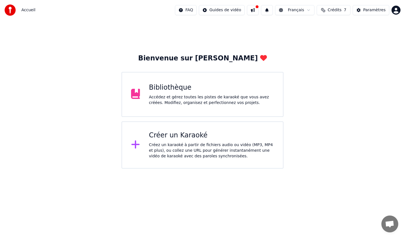
click at [225, 12] on html "Accueil FAQ Guides de vidéo Français Crédits 7 Paramètres Bienvenue sur Youka B…" at bounding box center [202, 84] width 405 height 169
click at [252, 10] on html "Accueil FAQ Guides de vidéo Français Crédits 7 Paramètres Bienvenue sur Youka B…" at bounding box center [202, 84] width 405 height 169
click at [252, 10] on button at bounding box center [253, 10] width 12 height 10
click at [334, 10] on span "Crédits" at bounding box center [335, 10] width 14 height 6
click at [375, 9] on div "Paramètres" at bounding box center [375, 10] width 23 height 6
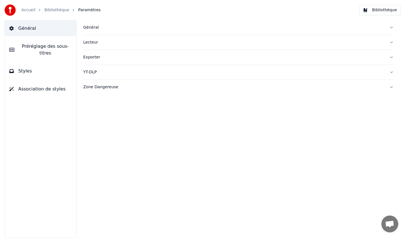
click at [52, 45] on span "Préréglage des sous-titres" at bounding box center [45, 50] width 53 height 14
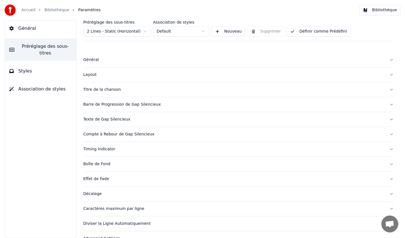
click at [39, 78] on button "Styles" at bounding box center [41, 71] width 72 height 16
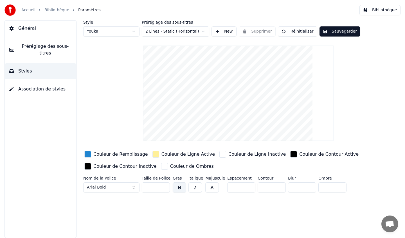
click at [44, 88] on span "Association de styles" at bounding box center [41, 89] width 47 height 7
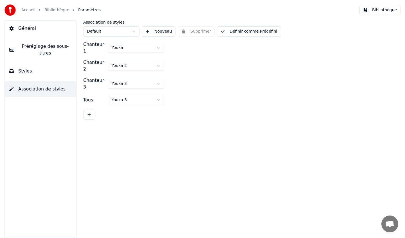
click at [54, 13] on div "Accueil Bibliothèque Paramètres" at bounding box center [53, 10] width 96 height 11
click at [52, 9] on link "Bibliothèque" at bounding box center [56, 10] width 25 height 6
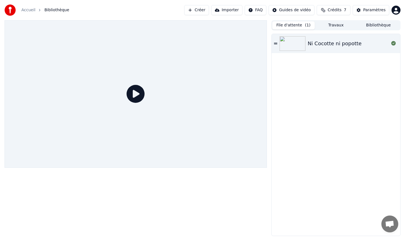
click at [319, 43] on div "Ni Cocotte ni popotte" at bounding box center [335, 44] width 54 height 8
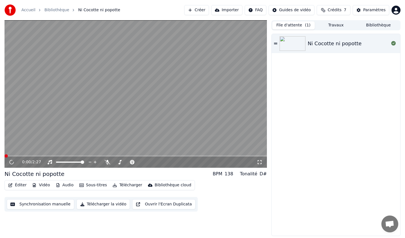
click at [319, 43] on div "Ni Cocotte ni popotte" at bounding box center [335, 44] width 54 height 8
click at [83, 157] on span at bounding box center [136, 156] width 263 height 1
click at [100, 156] on span at bounding box center [136, 156] width 263 height 1
click at [132, 156] on span at bounding box center [136, 156] width 263 height 1
click at [10, 162] on icon at bounding box center [15, 162] width 13 height 5
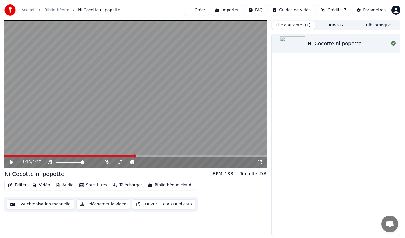
click at [88, 186] on button "Sous-titres" at bounding box center [93, 186] width 32 height 8
click at [89, 227] on div "1:13 / 2:27 Ni Cocotte ni popotte BPM 138 Tonalité D# Éditer Vidéo Audio Sous-t…" at bounding box center [136, 128] width 263 height 216
click at [124, 186] on button "Télécharger" at bounding box center [127, 186] width 34 height 8
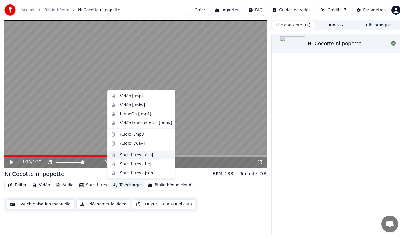
click at [133, 155] on div "Sous-titres [.ass]" at bounding box center [136, 155] width 33 height 6
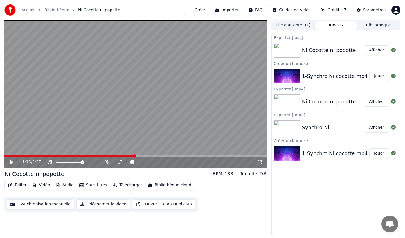
click at [327, 50] on div "Ni Cocotte ni popotte" at bounding box center [329, 50] width 54 height 8
click at [375, 53] on button "Afficher" at bounding box center [377, 50] width 25 height 10
click at [126, 185] on button "Télécharger" at bounding box center [127, 186] width 34 height 8
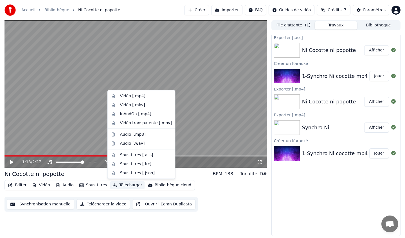
click at [204, 208] on div "Éditer Vidéo Audio Sous-titres Télécharger Bibliothèque cloud Synchronisation m…" at bounding box center [136, 196] width 263 height 32
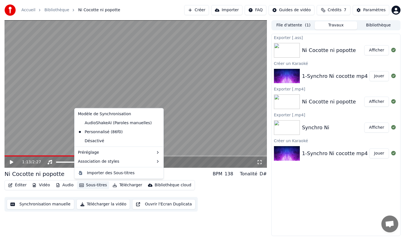
click at [88, 185] on button "Sous-titres" at bounding box center [93, 186] width 32 height 8
click at [221, 209] on div "Éditer Vidéo Audio Sous-titres Télécharger Bibliothèque cloud Synchronisation m…" at bounding box center [136, 196] width 263 height 32
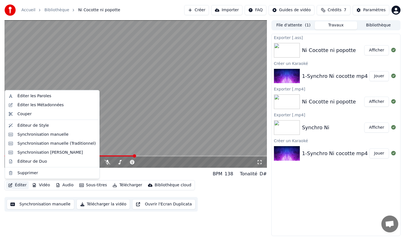
click at [17, 186] on button "Éditer" at bounding box center [17, 186] width 23 height 8
click at [39, 97] on div "Éditer les Paroles" at bounding box center [34, 96] width 34 height 6
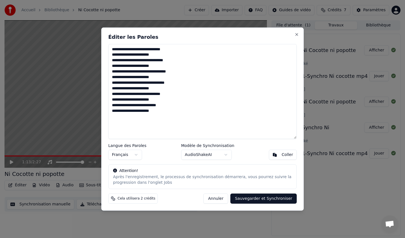
click at [274, 200] on button "Sauvegarder et Synchroniser" at bounding box center [264, 199] width 66 height 10
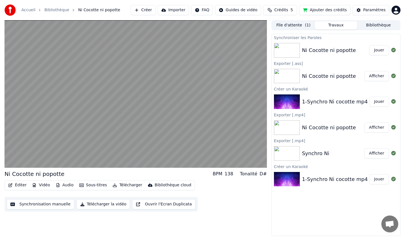
click at [380, 51] on button "Jouer" at bounding box center [380, 50] width 20 height 10
click at [370, 45] on button "Jouer" at bounding box center [380, 50] width 20 height 10
click at [329, 51] on div "Ni Cocotte ni popotte" at bounding box center [329, 50] width 54 height 8
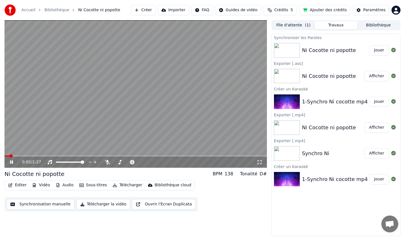
click at [63, 129] on video at bounding box center [136, 94] width 263 height 148
click at [17, 186] on button "Éditer" at bounding box center [17, 186] width 23 height 8
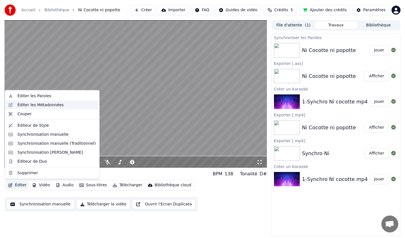
click at [28, 104] on div "Éditer les Métadonnées" at bounding box center [40, 105] width 46 height 6
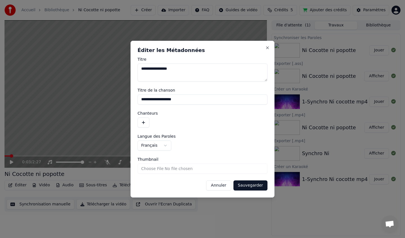
drag, startPoint x: 184, startPoint y: 100, endPoint x: 123, endPoint y: 100, distance: 60.5
click at [123, 100] on body "**********" at bounding box center [202, 119] width 405 height 238
type input "**********"
click at [255, 186] on button "Sauvegarder" at bounding box center [251, 186] width 34 height 10
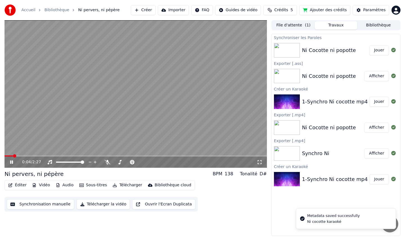
click at [12, 162] on icon at bounding box center [11, 162] width 3 height 3
click at [17, 184] on button "Éditer" at bounding box center [17, 186] width 23 height 8
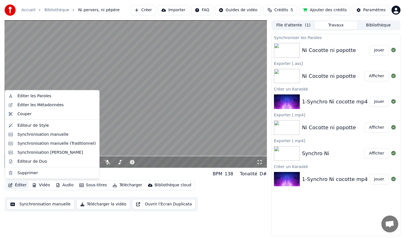
click at [17, 185] on button "Éditer" at bounding box center [17, 186] width 23 height 8
